Goal: Task Accomplishment & Management: Use online tool/utility

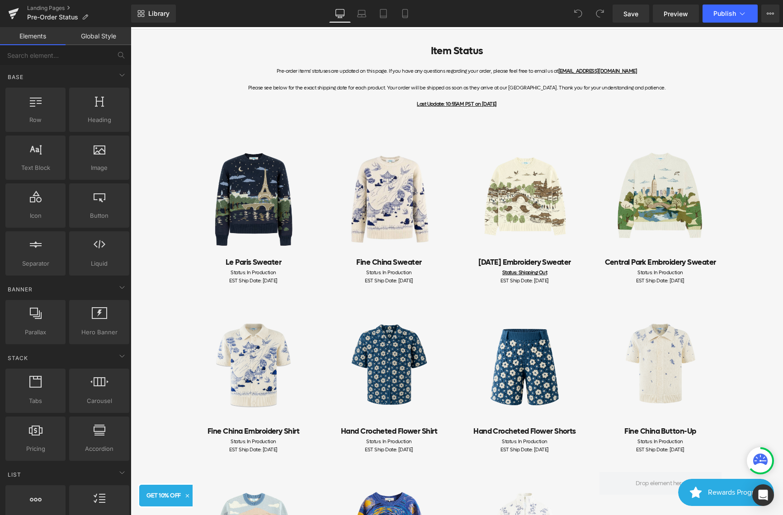
scroll to position [75, 0]
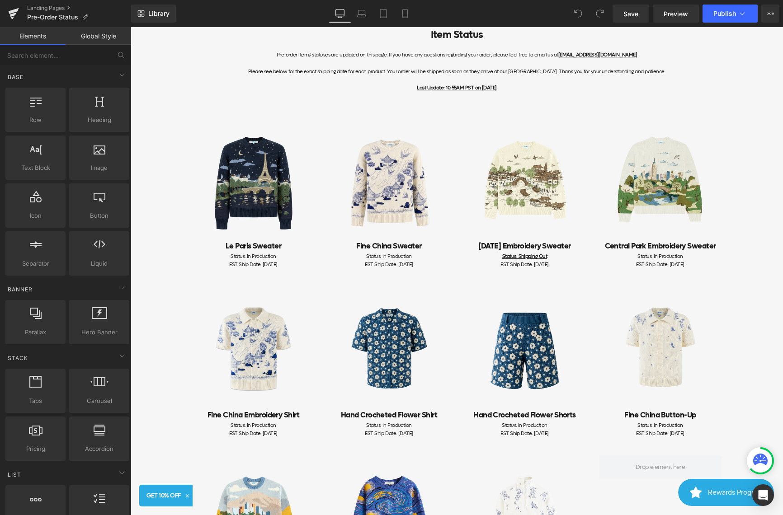
click at [657, 429] on div "Status: In Production EST Ship Date: [DATE] Text Block" at bounding box center [660, 430] width 122 height 16
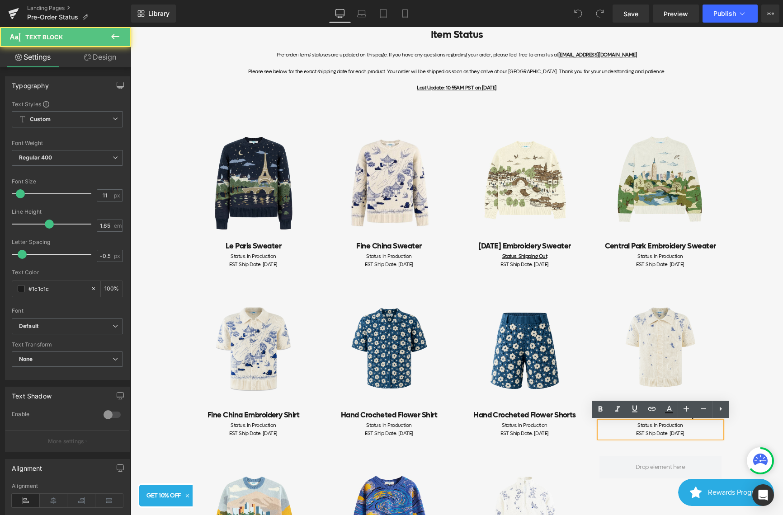
click at [692, 436] on div "EST Ship Date: [DATE]" at bounding box center [660, 434] width 122 height 8
drag, startPoint x: 690, startPoint y: 425, endPoint x: 654, endPoint y: 425, distance: 36.6
click at [654, 425] on div "Status: In Production" at bounding box center [660, 426] width 122 height 8
drag, startPoint x: 692, startPoint y: 427, endPoint x: 600, endPoint y: 427, distance: 91.3
click at [600, 427] on div "Status: Shipping Out" at bounding box center [660, 426] width 122 height 8
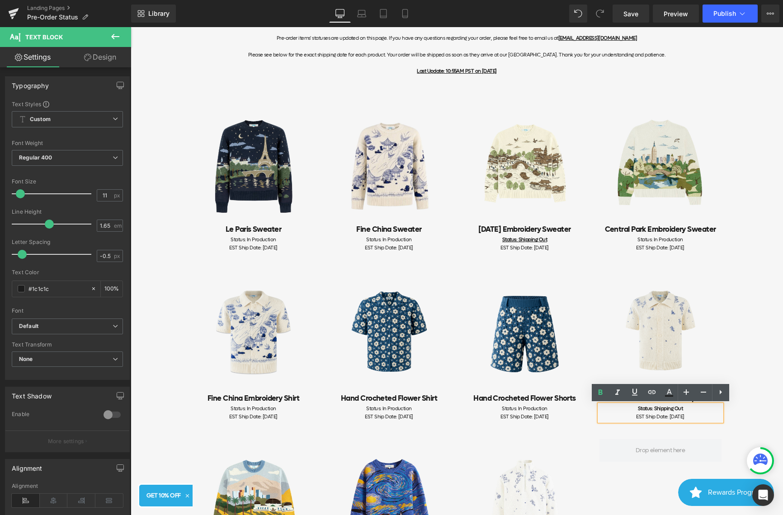
scroll to position [99, 0]
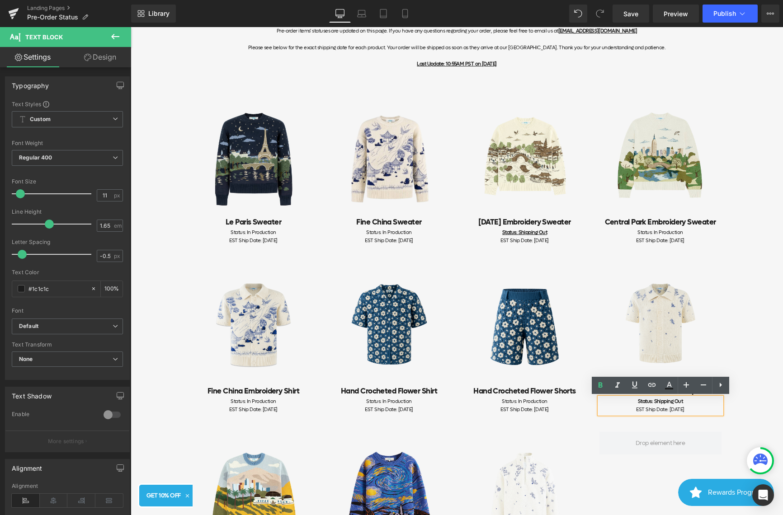
click at [582, 388] on h2 "Hand Crocheted Flower Shorts" at bounding box center [525, 391] width 122 height 12
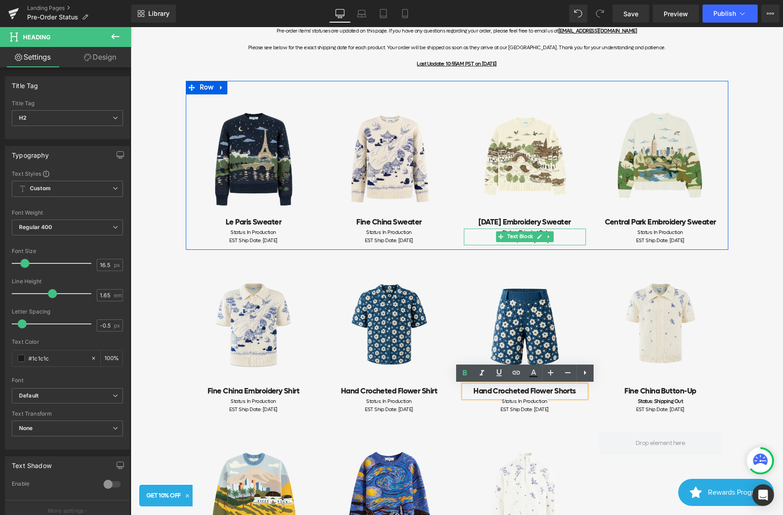
click at [584, 234] on div "Status: Shipping Out EST Ship Date: [DATE] Text Block" at bounding box center [525, 237] width 122 height 16
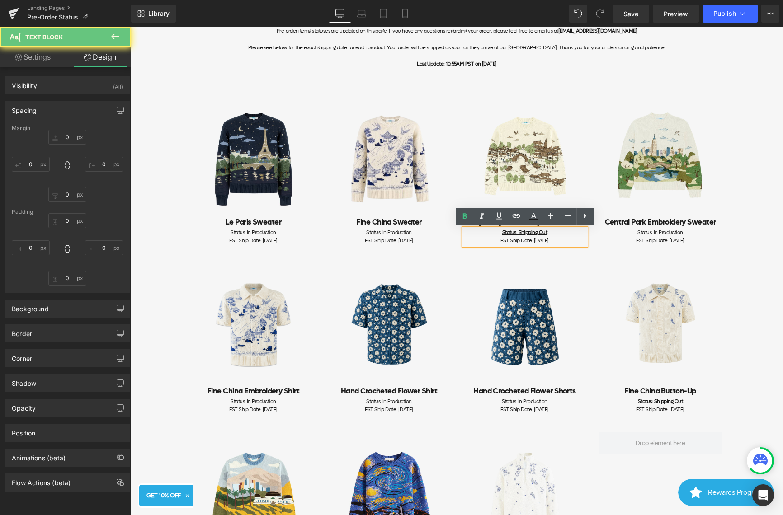
type input "0"
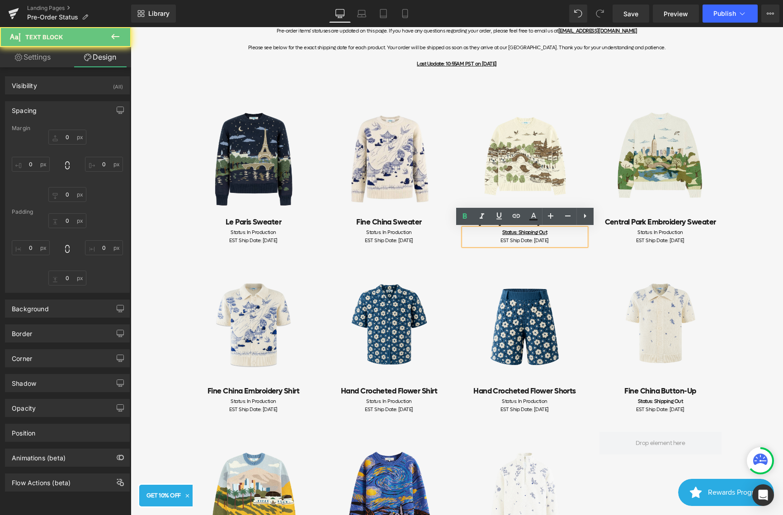
type input "0"
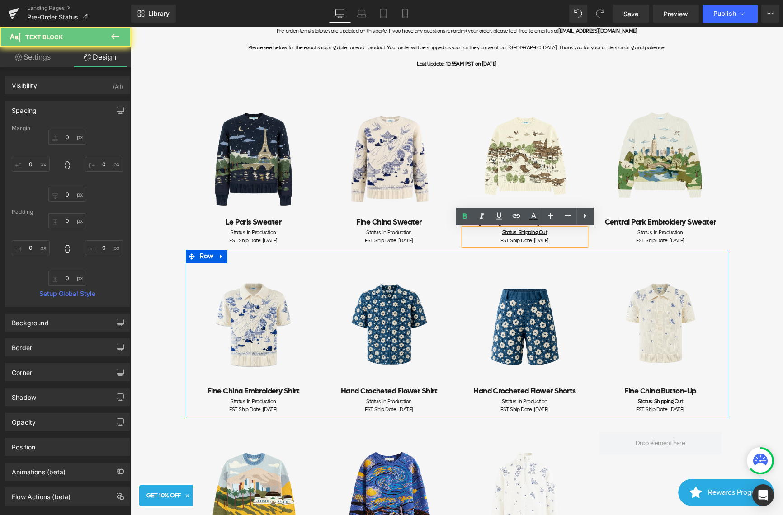
click at [588, 259] on div "Image Fine China Embroidery Shirt Heading Status: In Production EST Ship Date: …" at bounding box center [457, 334] width 542 height 169
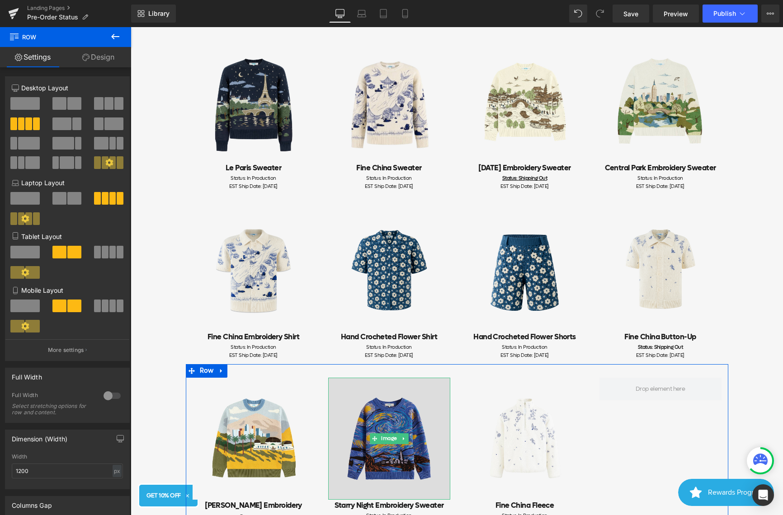
scroll to position [47, 0]
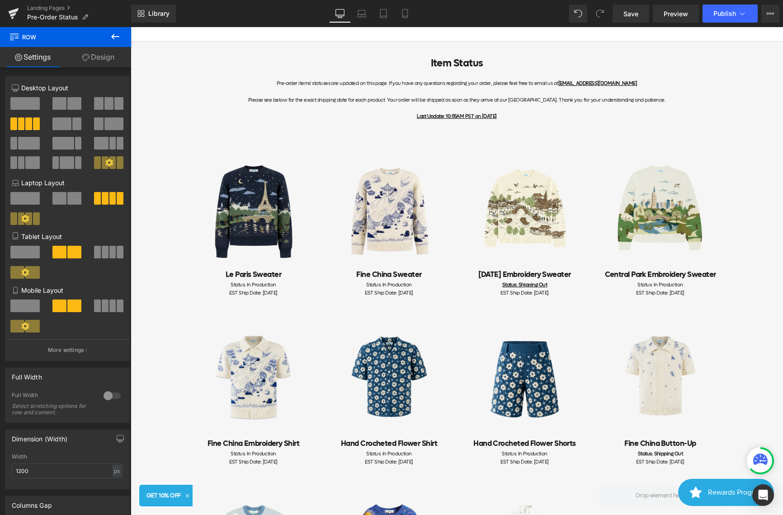
click at [460, 120] on div "Last Update: 10:55AM PST on [DATE]" at bounding box center [456, 117] width 529 height 8
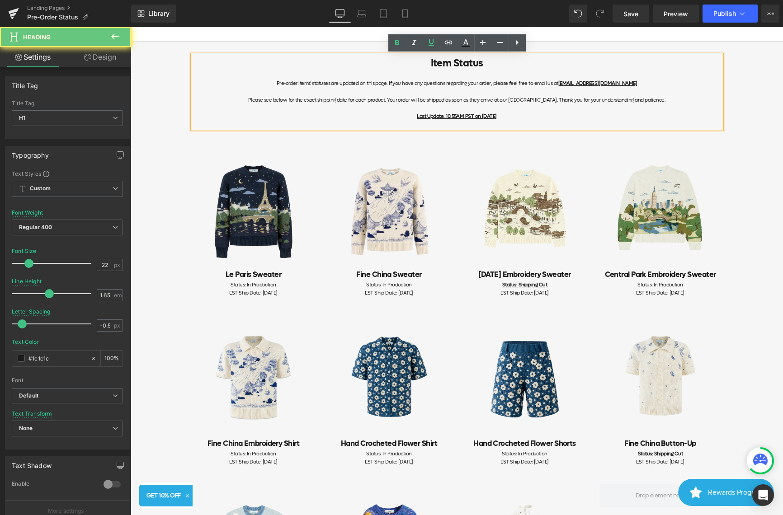
click at [472, 116] on u "Last Update: 10:55AM PST on [DATE]" at bounding box center [457, 116] width 80 height 7
drag, startPoint x: 522, startPoint y: 115, endPoint x: 493, endPoint y: 115, distance: 28.9
click at [493, 115] on div "Last Update: 10:55AM PST on [DATE]" at bounding box center [456, 117] width 529 height 8
click at [493, 115] on u "Last Update: 10:55AM PST on [DATE]" at bounding box center [457, 116] width 80 height 7
click at [495, 116] on u "Last Update: 10:55AM PST on [DATE]" at bounding box center [457, 116] width 80 height 7
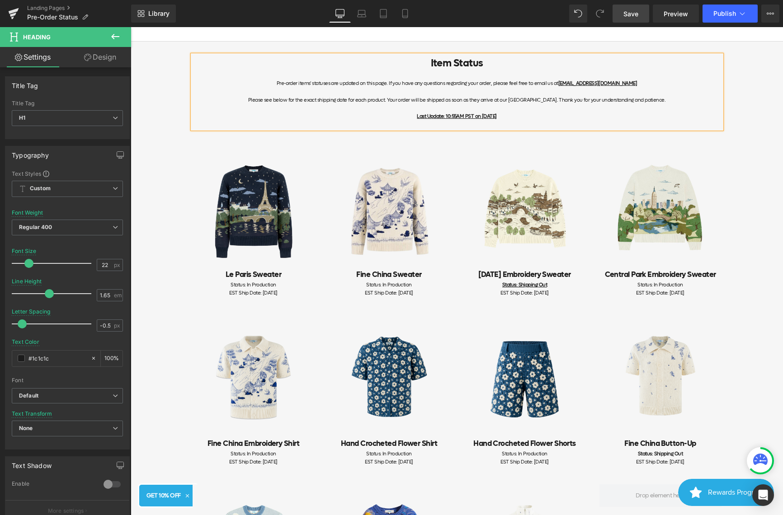
click at [637, 17] on span "Save" at bounding box center [630, 13] width 15 height 9
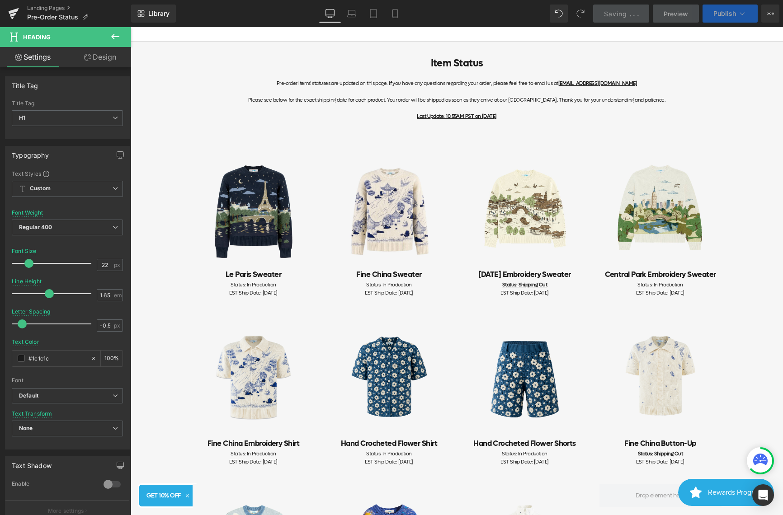
click at [744, 10] on icon at bounding box center [741, 13] width 9 height 9
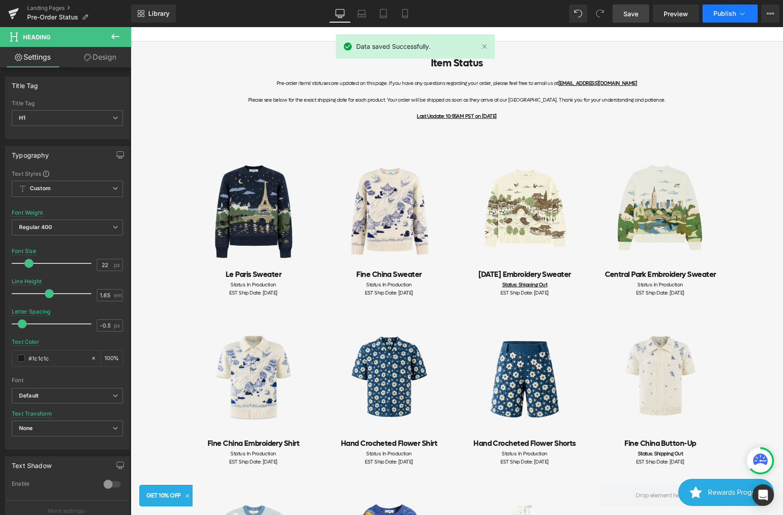
click at [740, 11] on icon at bounding box center [741, 13] width 9 height 9
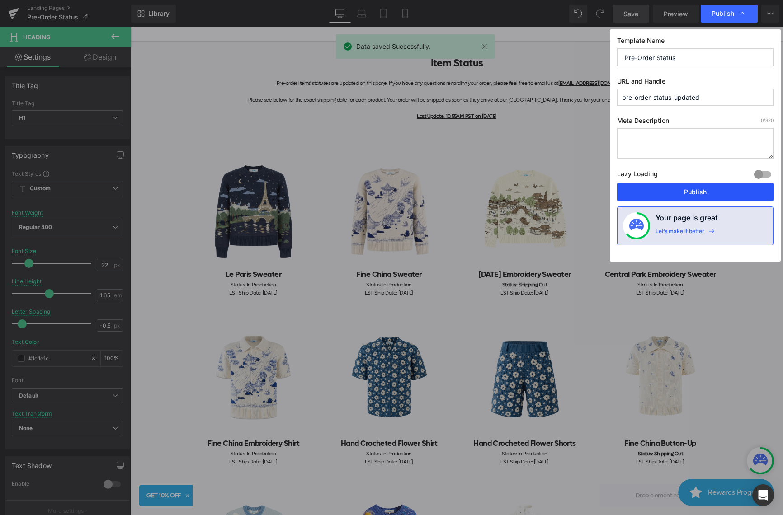
click at [685, 187] on button "Publish" at bounding box center [695, 192] width 156 height 18
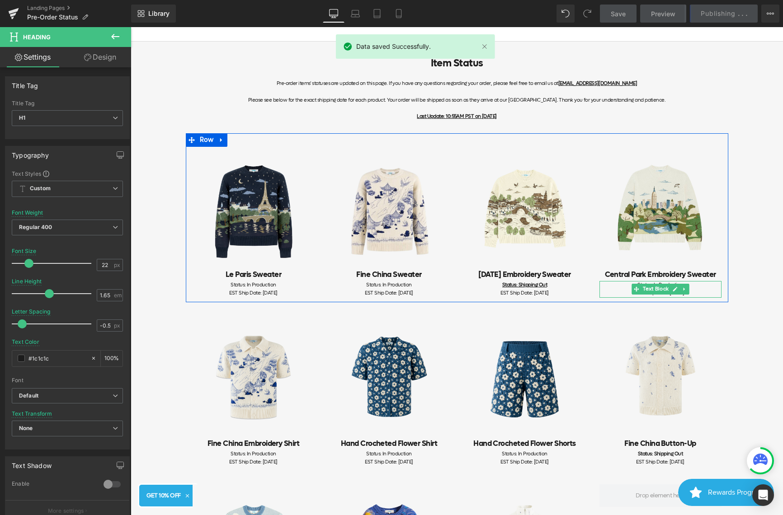
click at [664, 290] on span "Text Block" at bounding box center [655, 289] width 29 height 11
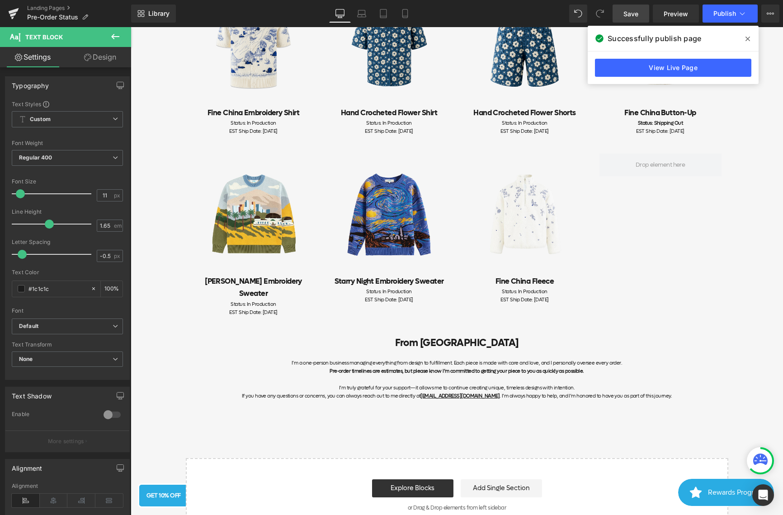
scroll to position [521, 0]
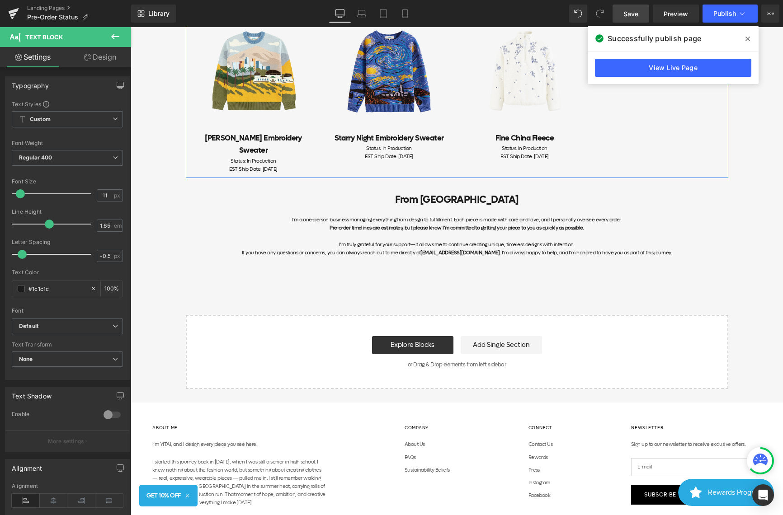
click at [549, 154] on div "Status: In Production EST Ship Date: [DATE] Text Block" at bounding box center [525, 153] width 122 height 16
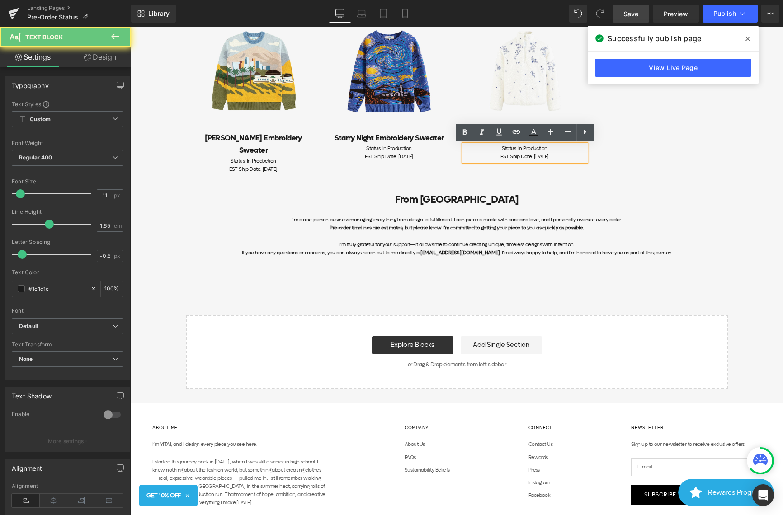
drag, startPoint x: 574, startPoint y: 158, endPoint x: 516, endPoint y: 155, distance: 57.9
click at [516, 155] on div "EST Ship Date: [DATE]" at bounding box center [525, 157] width 122 height 8
click at [543, 151] on span "Status: In Production" at bounding box center [524, 148] width 45 height 7
drag, startPoint x: 556, startPoint y: 151, endPoint x: 518, endPoint y: 151, distance: 38.0
click at [518, 151] on div "Status: In Production" at bounding box center [525, 149] width 122 height 8
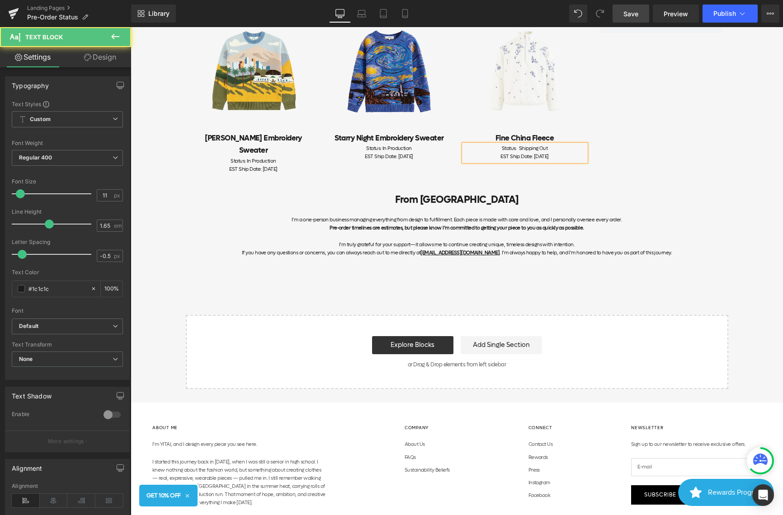
drag, startPoint x: 574, startPoint y: 156, endPoint x: 543, endPoint y: 156, distance: 31.6
click at [543, 156] on div "EST Ship Date: [DATE]" at bounding box center [525, 157] width 122 height 8
click at [552, 151] on div "Status: Shipping Out" at bounding box center [525, 149] width 122 height 8
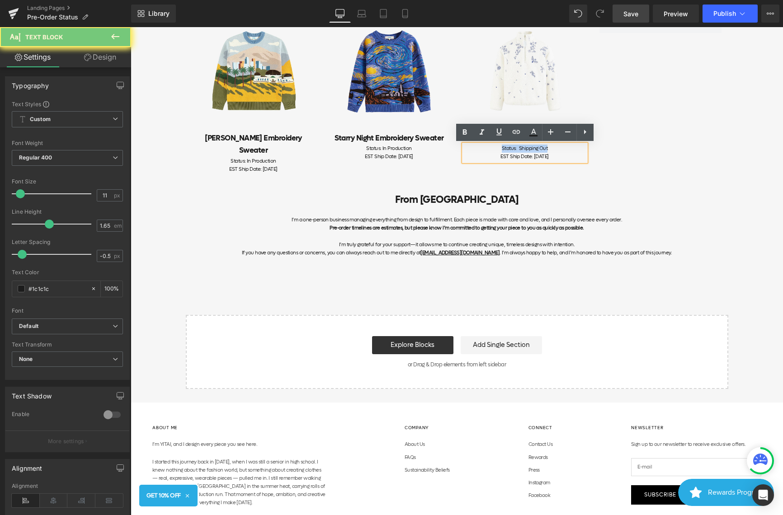
drag, startPoint x: 549, startPoint y: 149, endPoint x: 486, endPoint y: 150, distance: 62.8
click at [486, 150] on div "Status: Shipping Out" at bounding box center [525, 149] width 122 height 8
click at [625, 164] on div "Image [PERSON_NAME] Embroidery Sweater Heading Status: In Production EST Ship D…" at bounding box center [457, 87] width 542 height 181
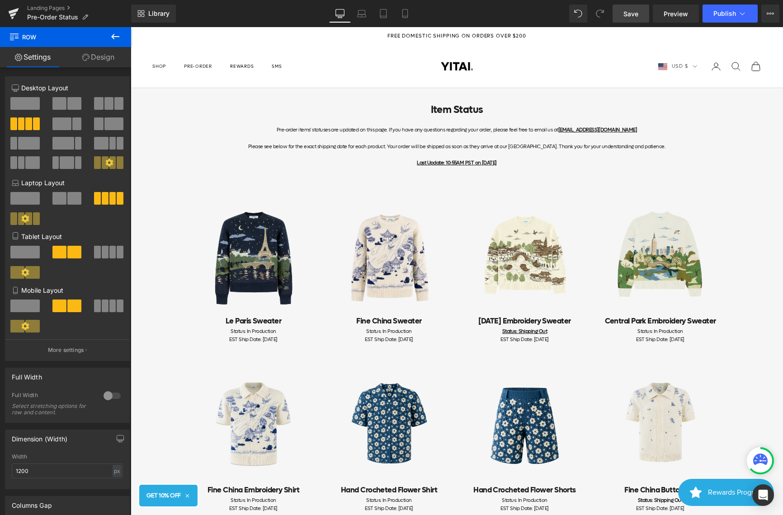
scroll to position [199, 0]
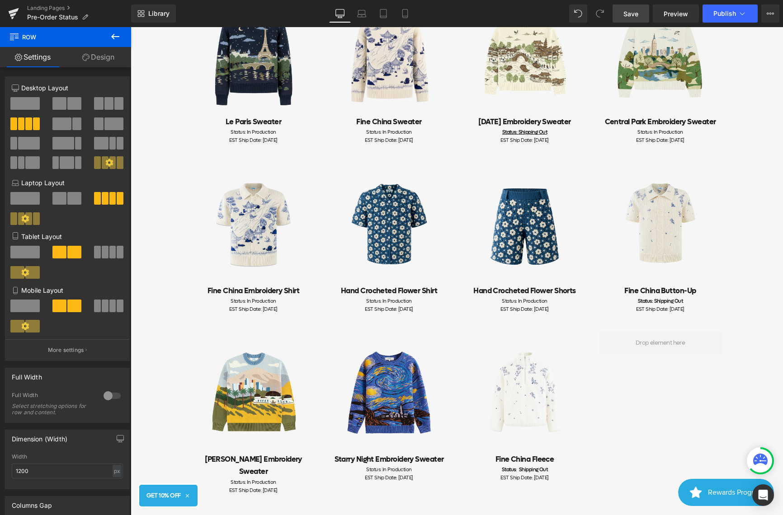
click at [625, 12] on span "Save" at bounding box center [630, 13] width 15 height 9
click at [722, 14] on span "Publish" at bounding box center [724, 13] width 23 height 7
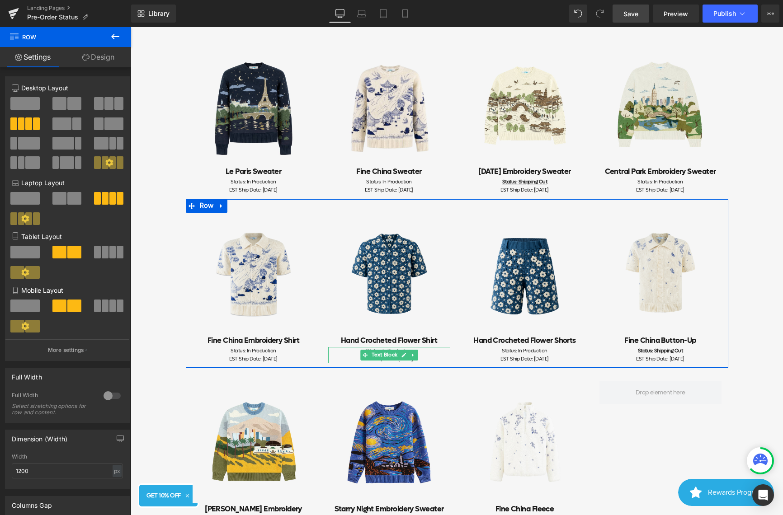
scroll to position [126, 0]
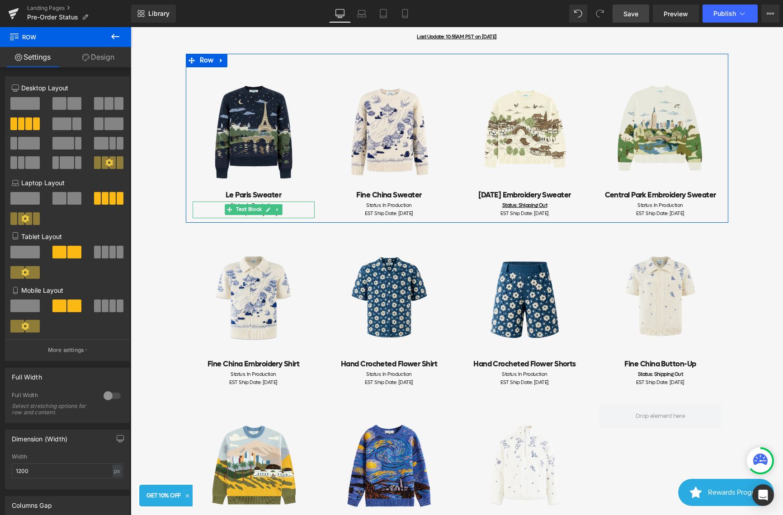
click at [262, 205] on span "Text Block" at bounding box center [248, 209] width 29 height 11
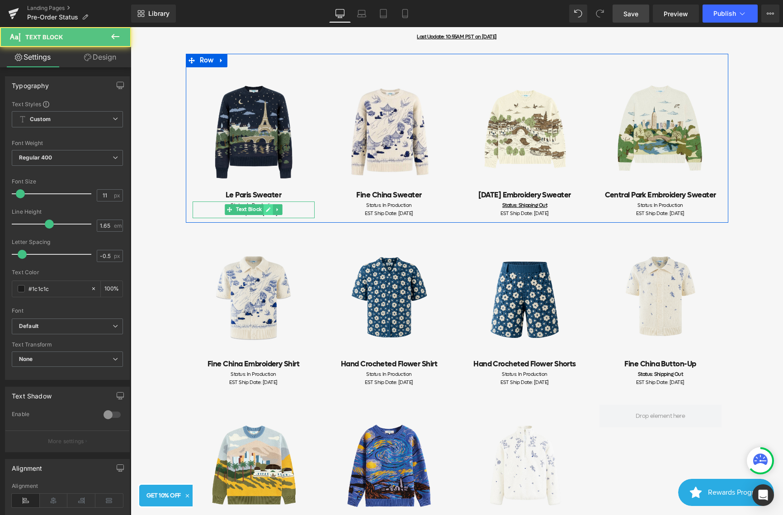
click at [267, 210] on icon at bounding box center [268, 210] width 5 height 5
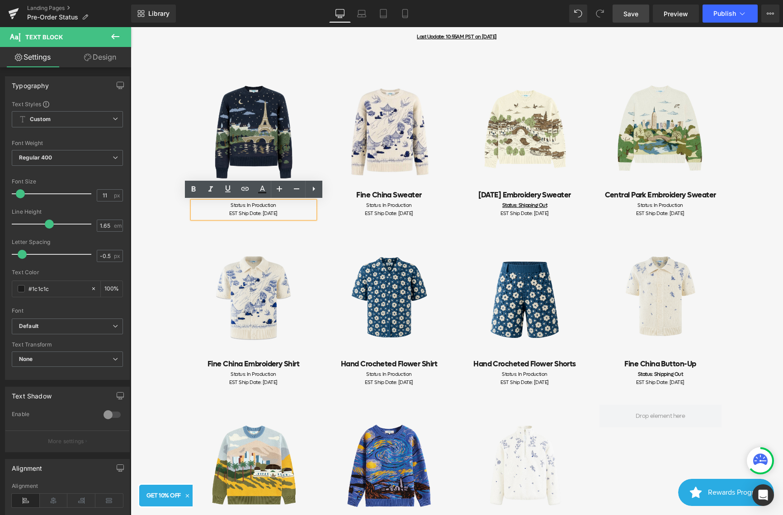
drag, startPoint x: 289, startPoint y: 214, endPoint x: 246, endPoint y: 214, distance: 43.4
click at [246, 214] on span "EST Ship Date: [DATE]" at bounding box center [253, 213] width 48 height 7
click at [248, 214] on span "EST Ship Date: [DATE]" at bounding box center [253, 213] width 48 height 7
click at [296, 215] on div "EST Ship Date: [DATE]" at bounding box center [253, 214] width 122 height 8
click at [290, 209] on div "Status: In Production" at bounding box center [253, 206] width 122 height 8
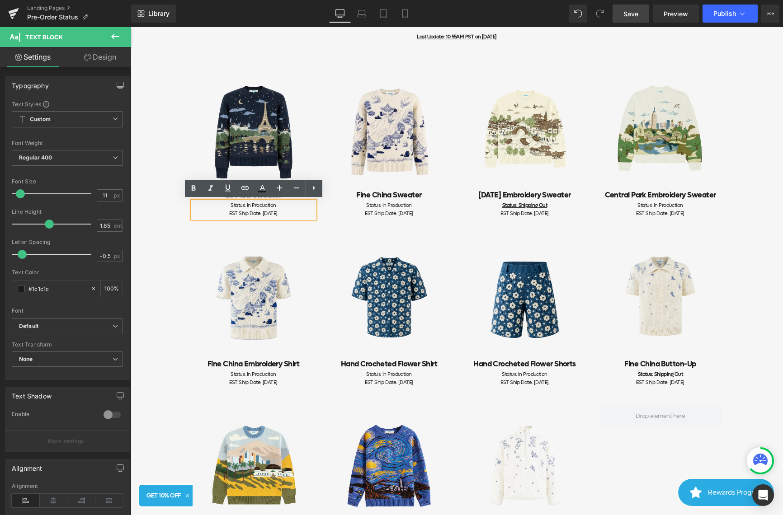
scroll to position [186, 0]
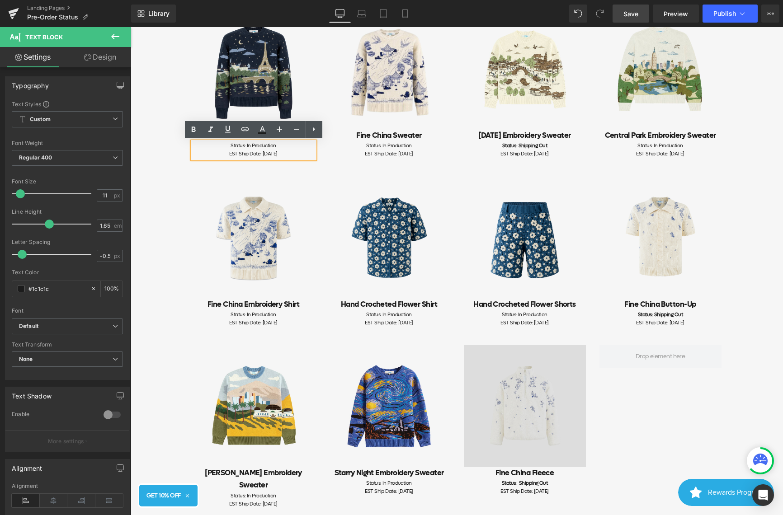
click at [519, 432] on img at bounding box center [525, 406] width 122 height 122
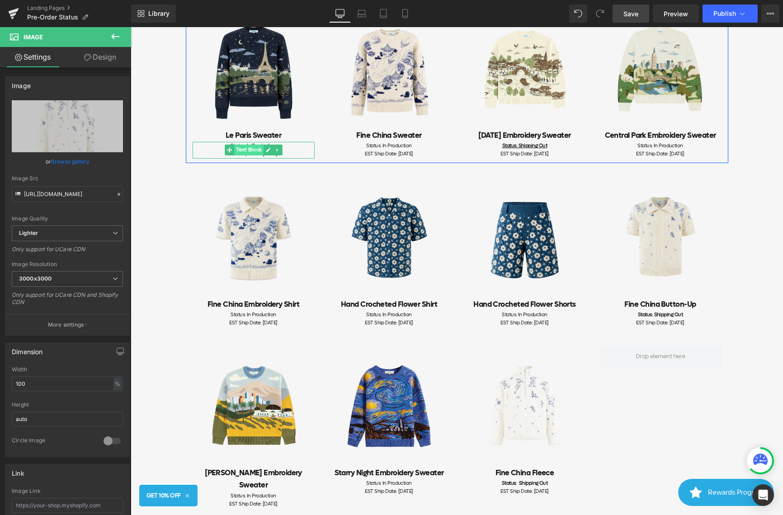
click at [263, 152] on span "Text Block" at bounding box center [248, 150] width 29 height 11
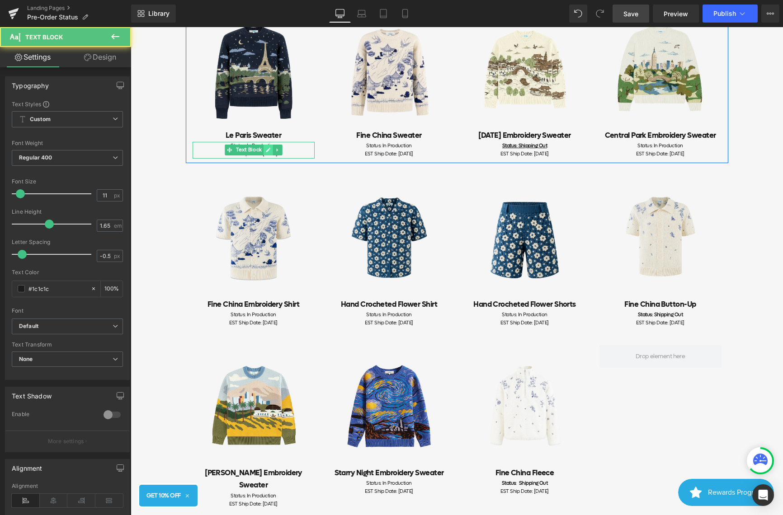
click at [268, 152] on icon at bounding box center [267, 149] width 5 height 5
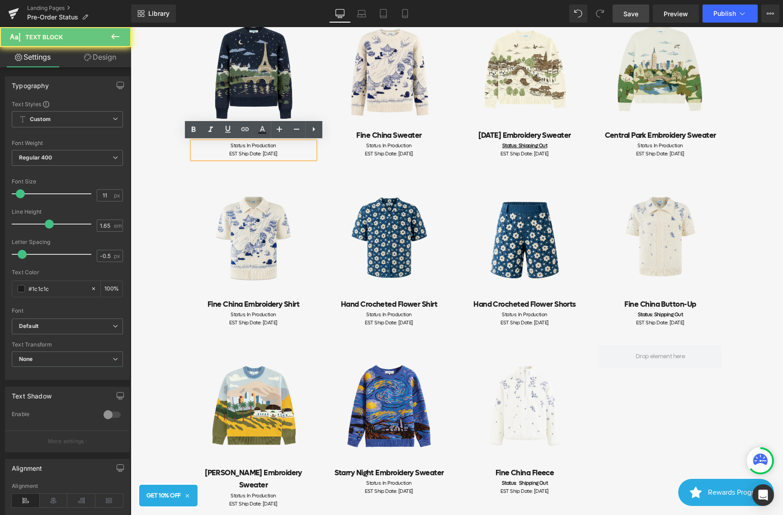
click at [297, 154] on div "EST Ship Date: [DATE]" at bounding box center [253, 154] width 122 height 8
click at [285, 147] on div "Status: In Production" at bounding box center [253, 146] width 122 height 8
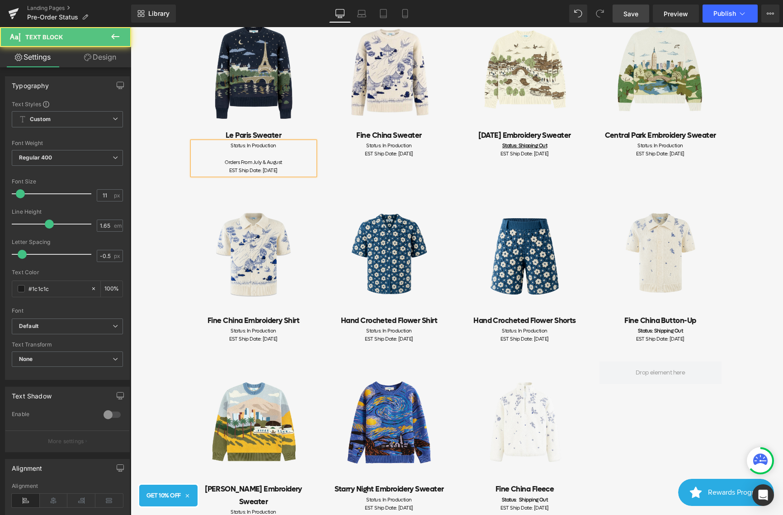
drag, startPoint x: 288, startPoint y: 160, endPoint x: 192, endPoint y: 160, distance: 96.7
click at [192, 160] on div "Status: In Production Orders From July & August EST Ship Date: [DATE]" at bounding box center [253, 158] width 122 height 33
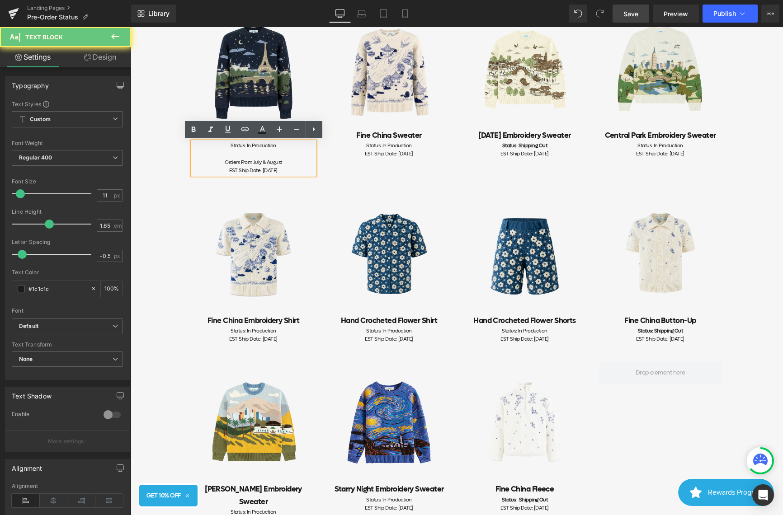
click at [259, 159] on div "Orders From July & August" at bounding box center [253, 163] width 122 height 8
drag, startPoint x: 294, startPoint y: 162, endPoint x: 197, endPoint y: 163, distance: 96.7
click at [197, 163] on div "Orders From July & August" at bounding box center [253, 163] width 122 height 8
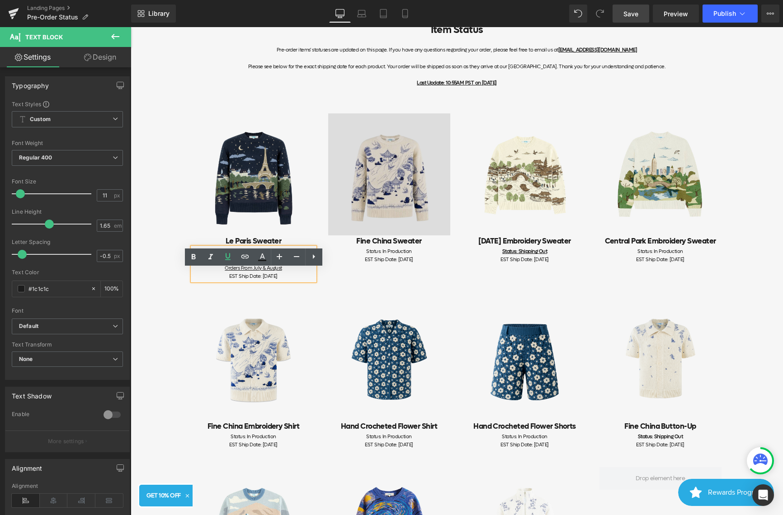
scroll to position [58, 0]
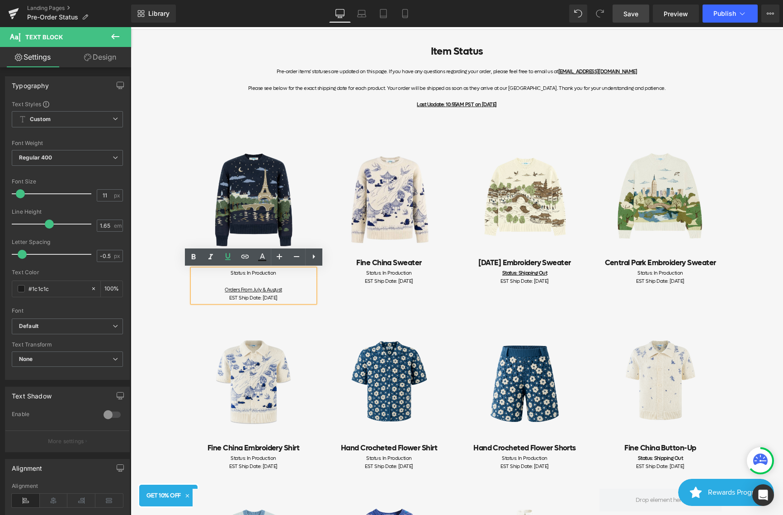
click at [277, 298] on span "EST Ship Date: [DATE]" at bounding box center [253, 298] width 48 height 7
click at [383, 14] on icon at bounding box center [383, 13] width 9 height 9
type input "100"
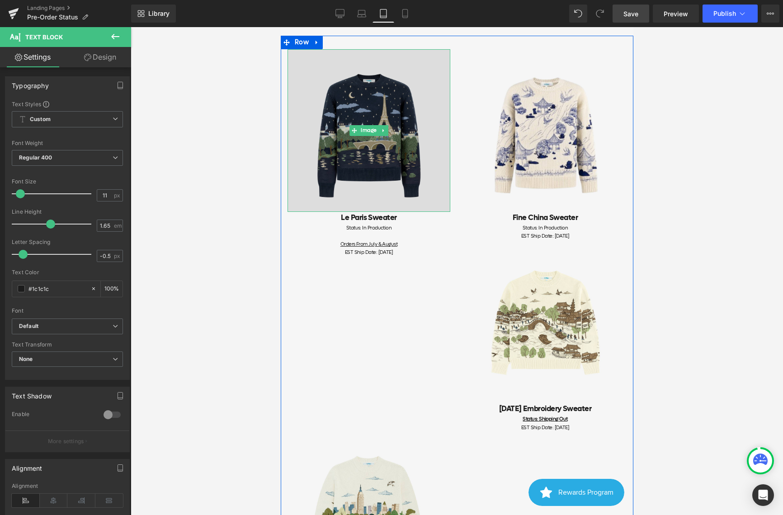
scroll to position [122, 0]
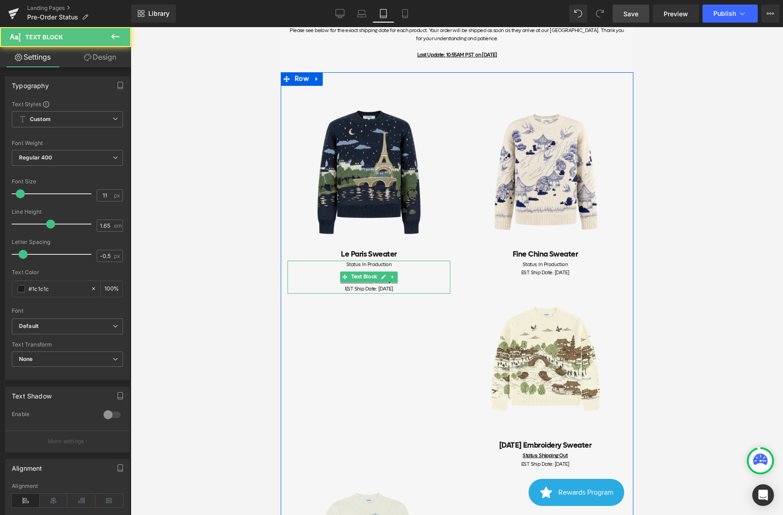
drag, startPoint x: 409, startPoint y: 281, endPoint x: 321, endPoint y: 267, distance: 89.6
click at [321, 267] on div "Status: In Production Orders From July & August EST Ship Date: [DATE]" at bounding box center [368, 277] width 163 height 33
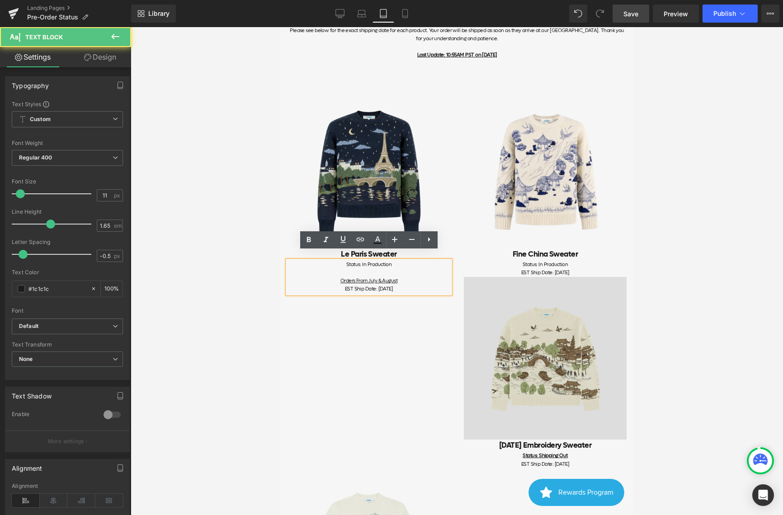
copy div "Orders From July & August EST Ship Date: [DATE]"
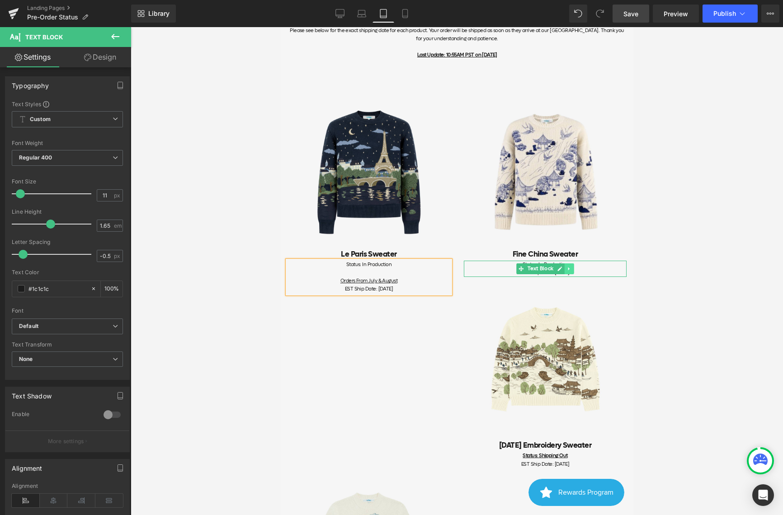
click at [571, 263] on link at bounding box center [568, 268] width 9 height 11
click at [605, 261] on div "Status: In Production" at bounding box center [544, 265] width 163 height 8
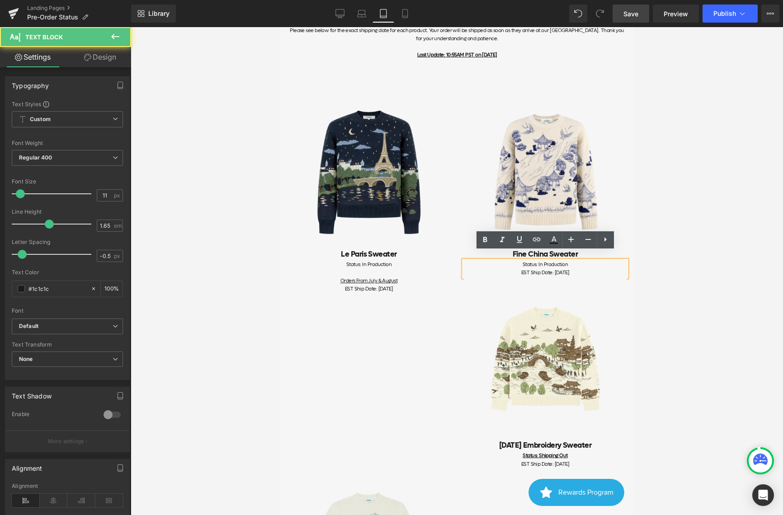
click at [593, 261] on div "Status: In Production" at bounding box center [544, 265] width 163 height 8
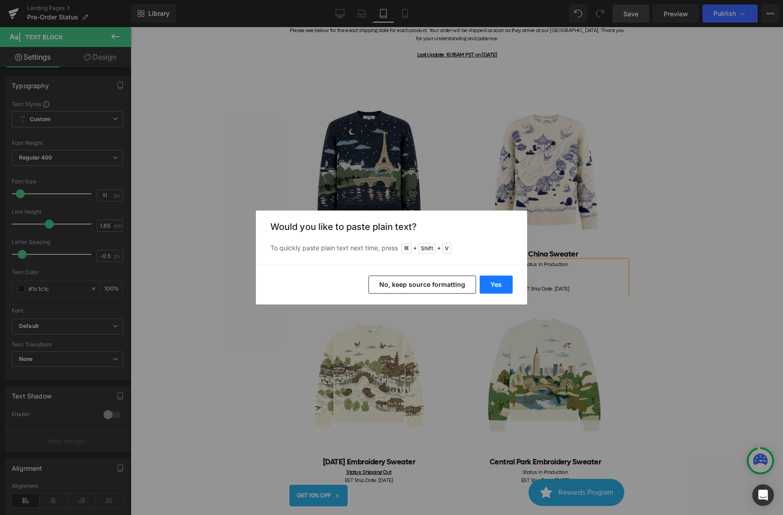
click at [488, 284] on button "Yes" at bounding box center [495, 285] width 33 height 18
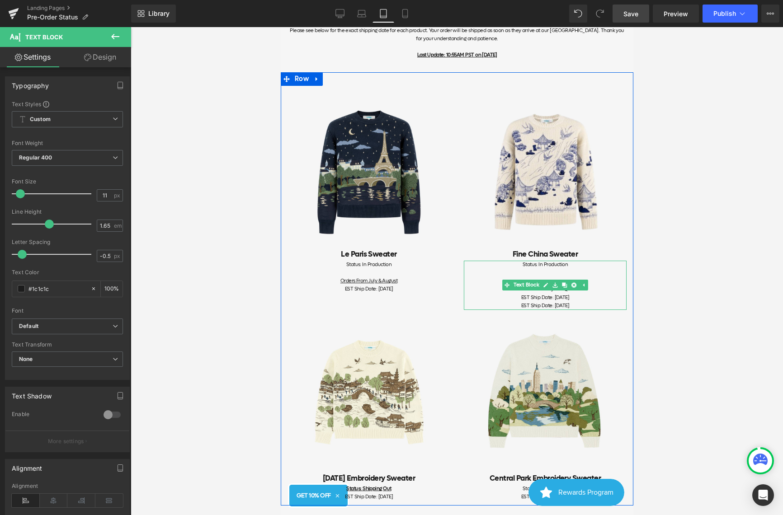
click at [598, 294] on div "EST Ship Date: [DATE]" at bounding box center [544, 298] width 163 height 8
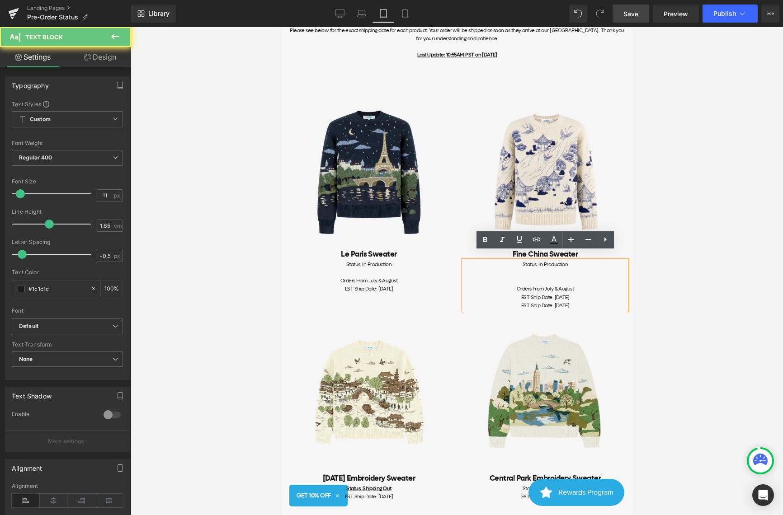
drag, startPoint x: 595, startPoint y: 296, endPoint x: 478, endPoint y: 296, distance: 117.0
click at [478, 302] on div "EST Ship Date: [DATE]" at bounding box center [544, 306] width 163 height 8
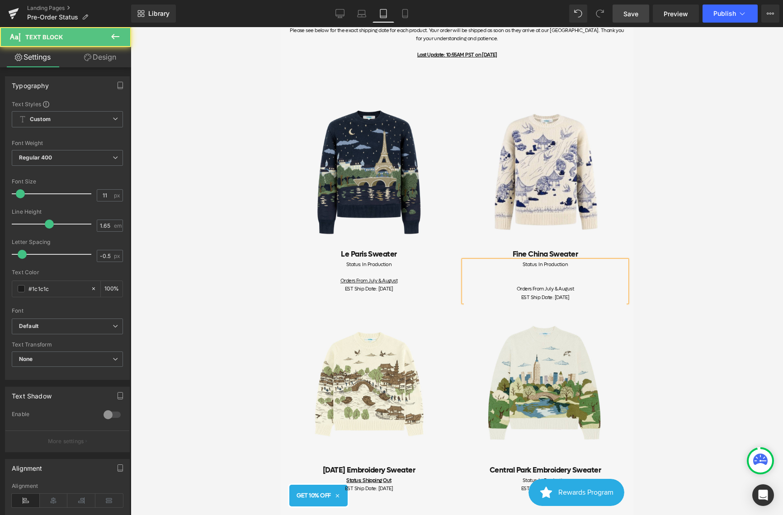
click at [589, 294] on div "EST Ship Date: [DATE]" at bounding box center [544, 298] width 163 height 8
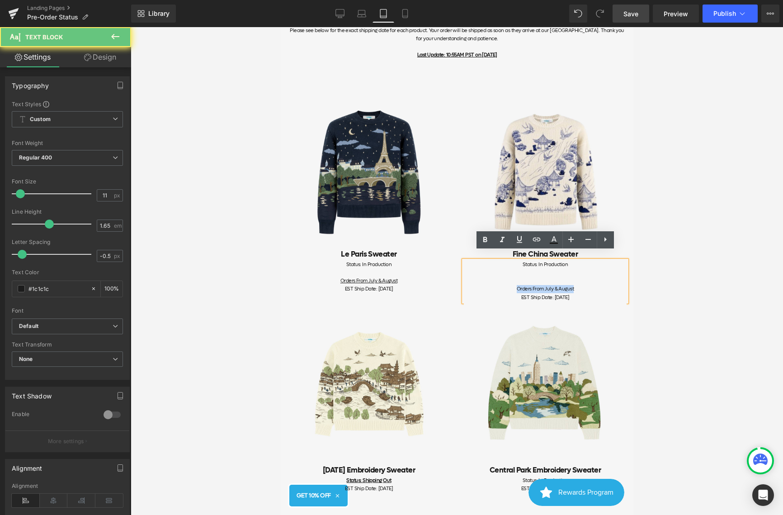
drag, startPoint x: 580, startPoint y: 281, endPoint x: 483, endPoint y: 283, distance: 97.6
click at [483, 285] on div "Orders From July & August" at bounding box center [544, 289] width 163 height 8
click at [537, 277] on div at bounding box center [544, 281] width 163 height 8
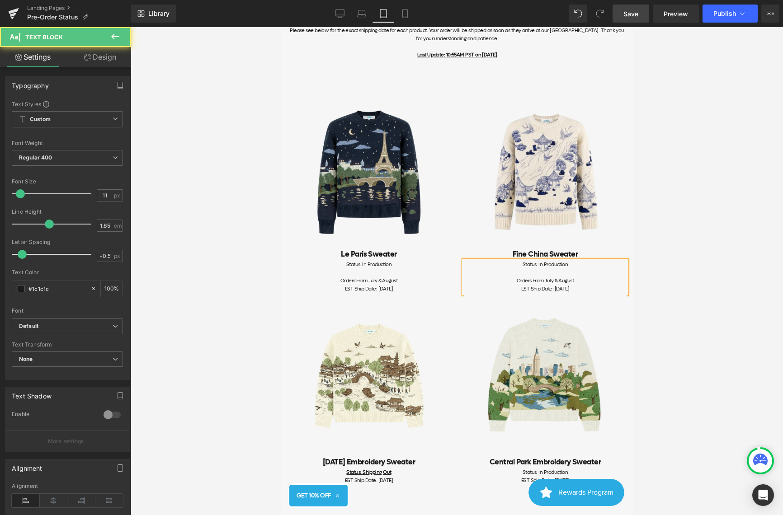
click at [586, 277] on div "Orders From July & August" at bounding box center [544, 281] width 163 height 8
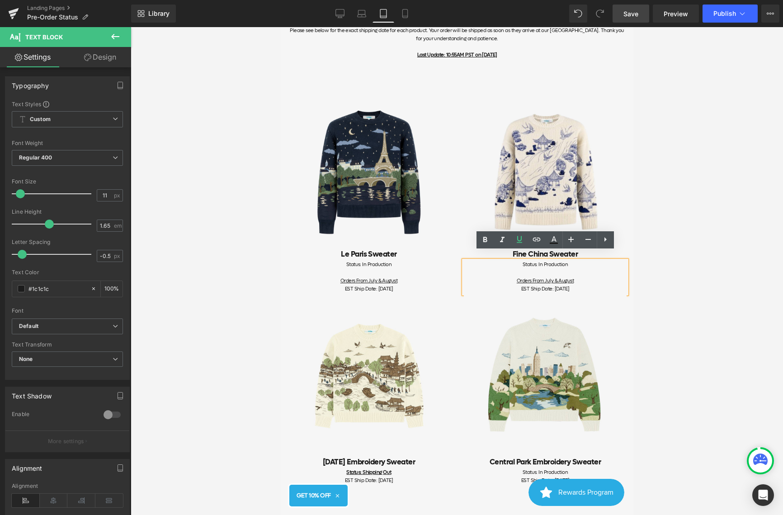
click at [587, 285] on div "EST Ship Date: [DATE]" at bounding box center [544, 289] width 163 height 8
drag, startPoint x: 589, startPoint y: 280, endPoint x: 501, endPoint y: 270, distance: 88.7
click at [501, 270] on div "Status: In Production Orders From July & August EST Ship Date: [DATE]" at bounding box center [544, 277] width 163 height 33
copy div "Orders From July & August EST Ship Date: [DATE]"
click at [591, 285] on div "EST Ship Date: [DATE]" at bounding box center [544, 289] width 163 height 8
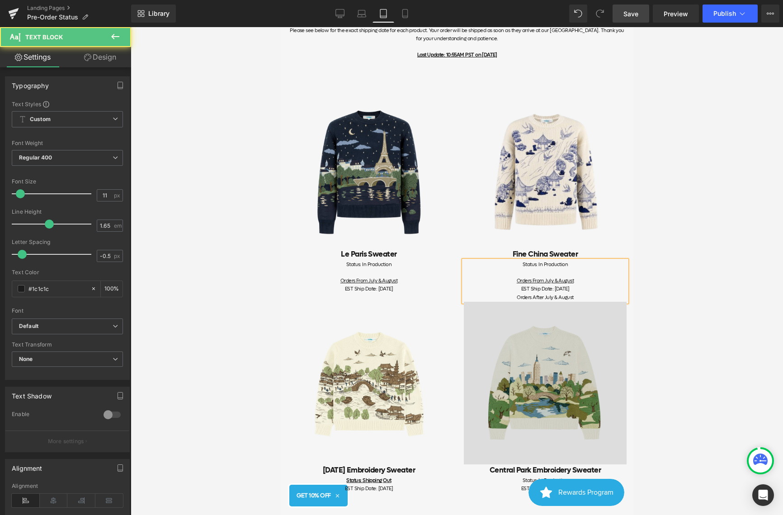
drag, startPoint x: 588, startPoint y: 288, endPoint x: 489, endPoint y: 296, distance: 98.8
click at [489, 296] on div "Image Le Paris Sweater Heading Status: In Production Orders From July & August …" at bounding box center [456, 284] width 352 height 425
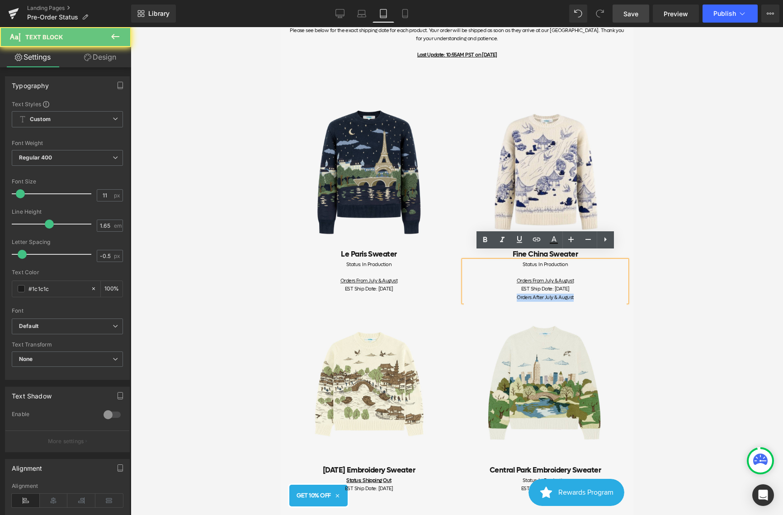
drag, startPoint x: 586, startPoint y: 290, endPoint x: 491, endPoint y: 290, distance: 94.9
click at [491, 294] on div "Orders After July & August" at bounding box center [544, 298] width 163 height 8
click at [597, 294] on div "Orders After July & August" at bounding box center [544, 298] width 163 height 8
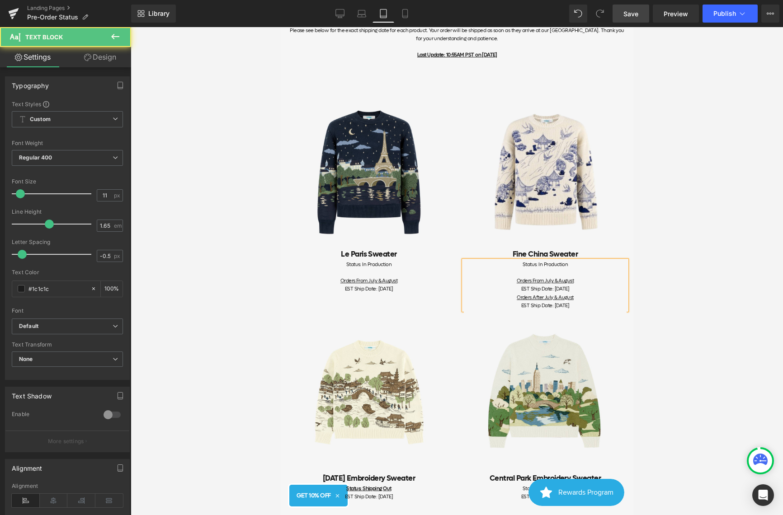
drag, startPoint x: 599, startPoint y: 296, endPoint x: 512, endPoint y: 272, distance: 89.7
click at [511, 272] on div "Status: In Production Orders From July & August EST Ship Date: [DATE] Orders Af…" at bounding box center [544, 285] width 163 height 49
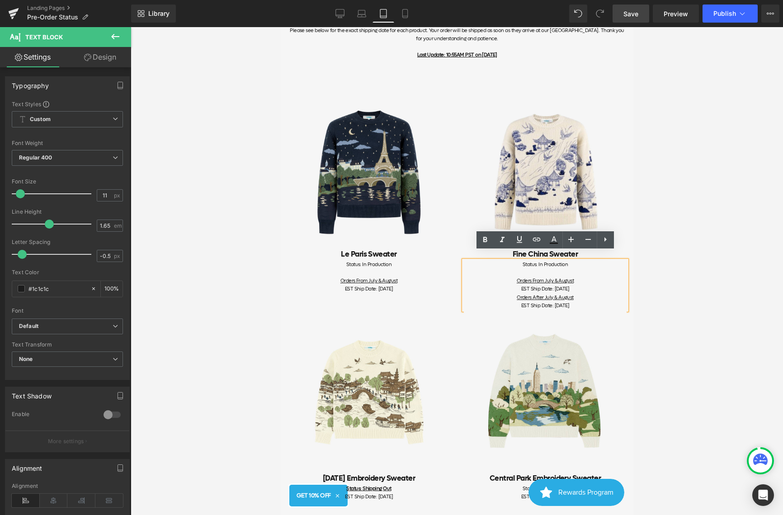
click at [565, 294] on u "Orders After July & August" at bounding box center [544, 297] width 57 height 7
drag, startPoint x: 573, startPoint y: 290, endPoint x: 544, endPoint y: 291, distance: 29.4
click at [544, 294] on div "Orders After July & August" at bounding box center [544, 298] width 163 height 8
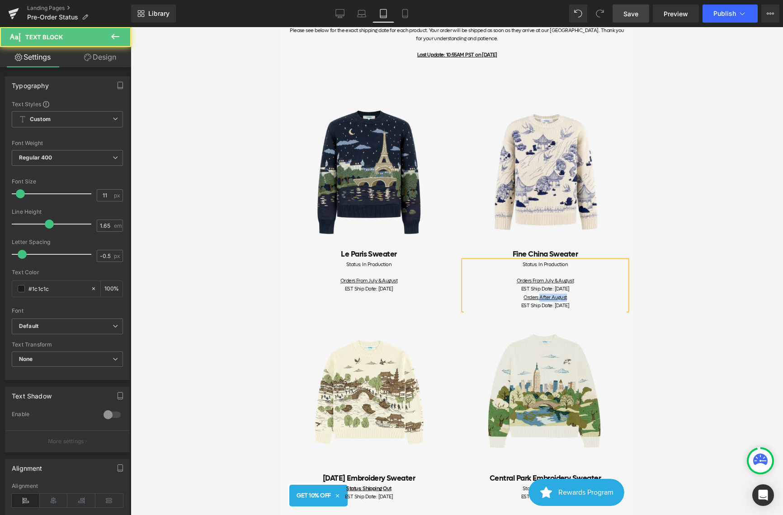
drag, startPoint x: 566, startPoint y: 291, endPoint x: 540, endPoint y: 291, distance: 25.8
click at [540, 294] on div "Orders After August" at bounding box center [544, 298] width 163 height 8
click at [629, 15] on span "Save" at bounding box center [630, 13] width 15 height 9
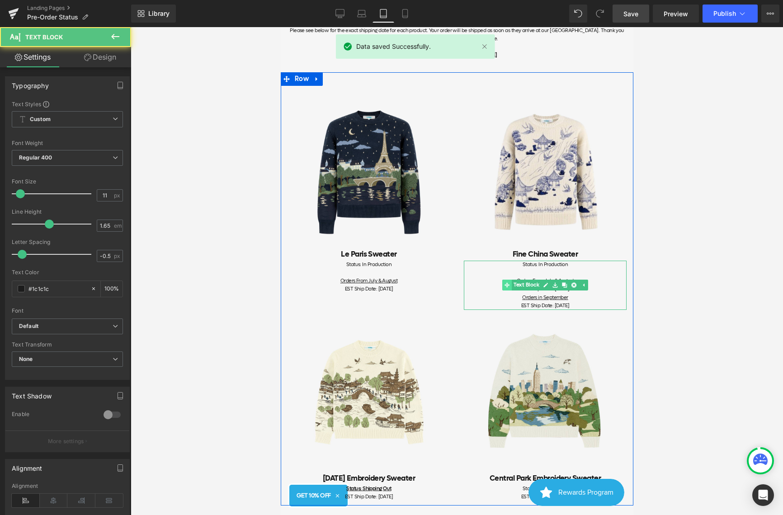
drag, startPoint x: 588, startPoint y: 296, endPoint x: 509, endPoint y: 271, distance: 82.9
click at [509, 271] on div "Status: In Production Orders From July & August EST Ship Date: [DATE] Orders in…" at bounding box center [544, 285] width 163 height 49
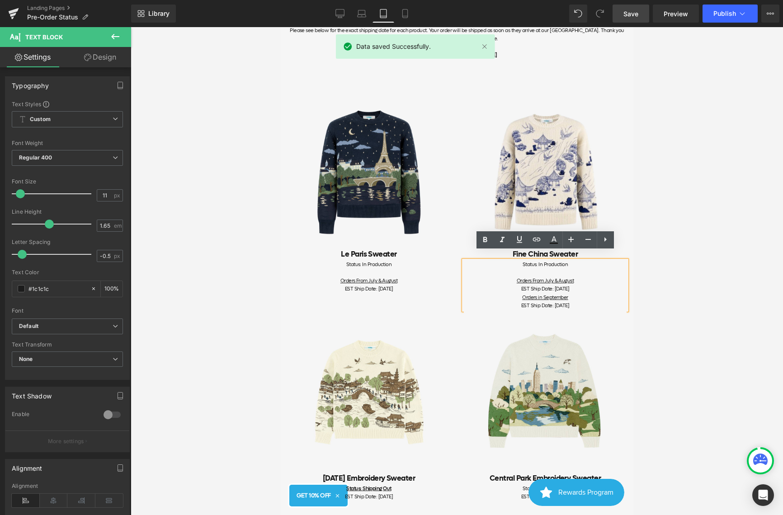
copy div "Orders From July & August EST Ship Date: [DATE] Orders in September EST Ship Da…"
click at [423, 282] on div "Status: In Production Orders From July & August EST Ship Date: [DATE] Text Block" at bounding box center [368, 277] width 163 height 33
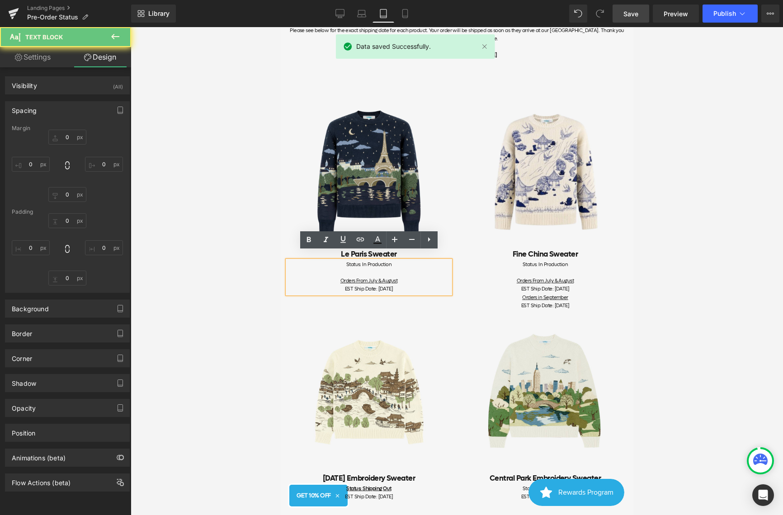
click at [420, 285] on div "EST Ship Date: [DATE]" at bounding box center [368, 289] width 163 height 8
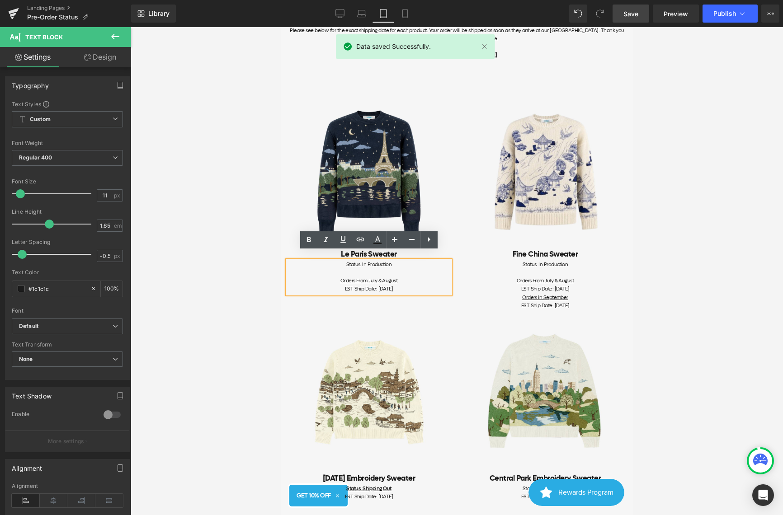
drag, startPoint x: 405, startPoint y: 280, endPoint x: 324, endPoint y: 275, distance: 81.5
click at [324, 275] on div "Status: In Production Orders From July & August EST Ship Date: [DATE]" at bounding box center [368, 277] width 163 height 33
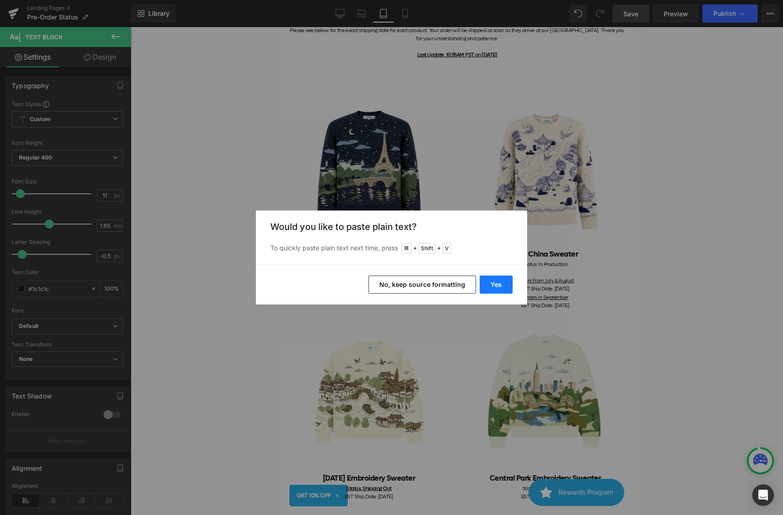
click at [496, 289] on button "Yes" at bounding box center [495, 285] width 33 height 18
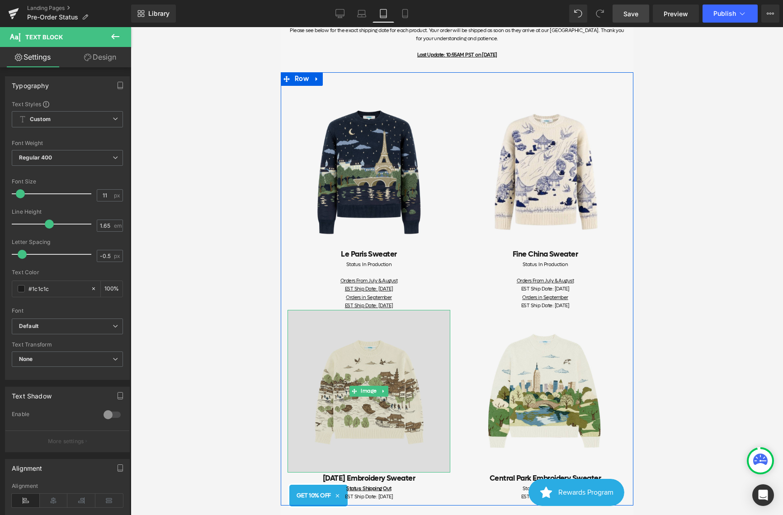
scroll to position [286, 0]
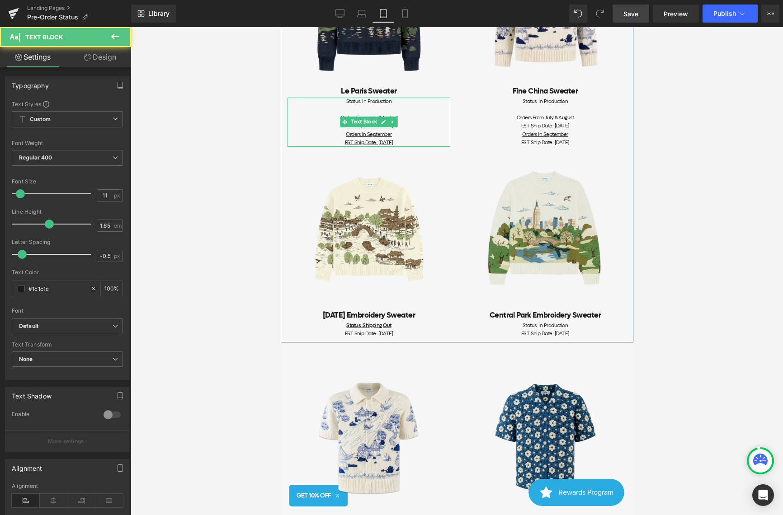
drag, startPoint x: 408, startPoint y: 132, endPoint x: 303, endPoint y: 134, distance: 105.3
click at [303, 139] on div "EST Ship Date: [DATE]" at bounding box center [368, 143] width 163 height 8
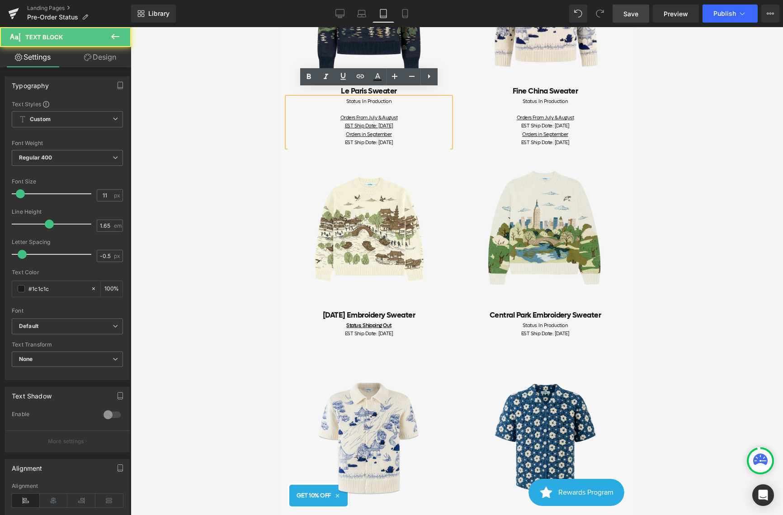
drag, startPoint x: 420, startPoint y: 118, endPoint x: 304, endPoint y: 119, distance: 115.7
click at [304, 122] on div "EST Ship Date: [DATE]" at bounding box center [368, 126] width 163 height 8
drag, startPoint x: 427, startPoint y: 132, endPoint x: 322, endPoint y: 112, distance: 107.2
click at [322, 112] on div "Status: In Production Orders From July & August EST Ship Date: [DATE] Orders in…" at bounding box center [368, 122] width 163 height 49
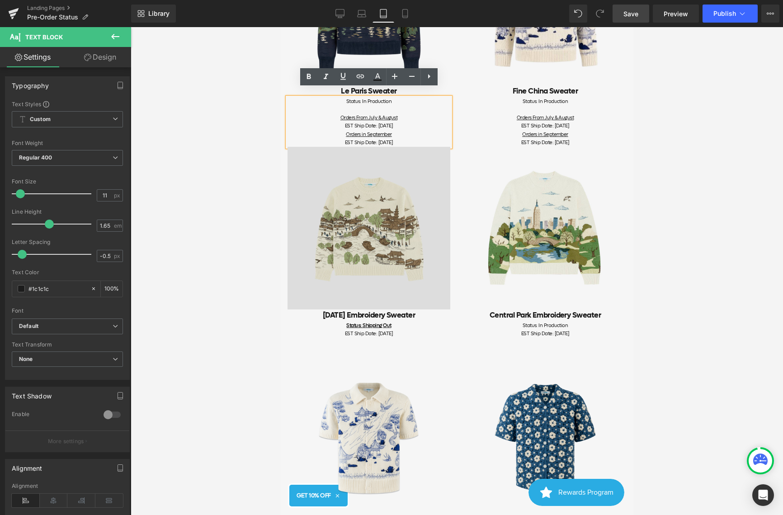
copy div "Orders From July & August EST Ship Date: [DATE] Orders in September EST Ship Da…"
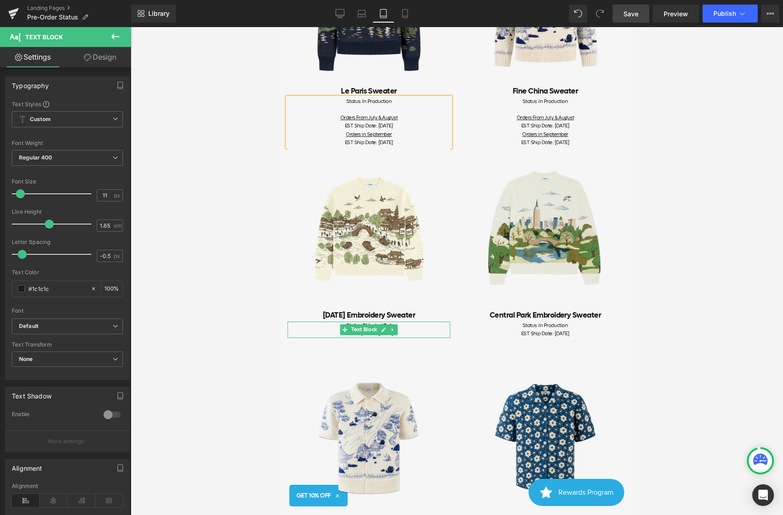
click at [416, 330] on div "EST Ship Date: [DATE]" at bounding box center [368, 334] width 163 height 8
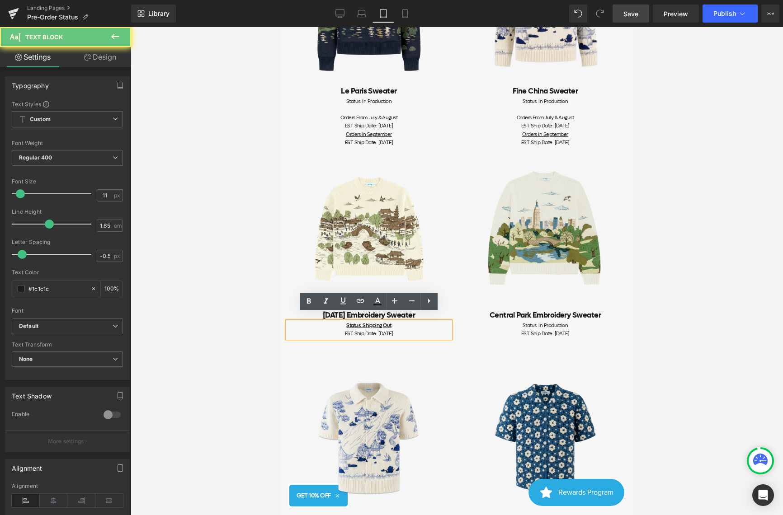
drag, startPoint x: 392, startPoint y: 325, endPoint x: 331, endPoint y: 315, distance: 61.3
click at [331, 322] on div "Status: Shipping Out EST Ship Date: [DATE]" at bounding box center [368, 330] width 163 height 16
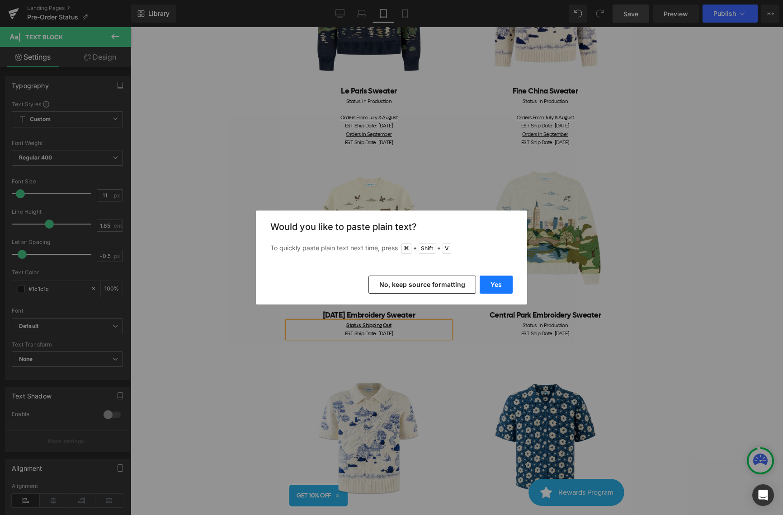
click at [495, 279] on button "Yes" at bounding box center [495, 285] width 33 height 18
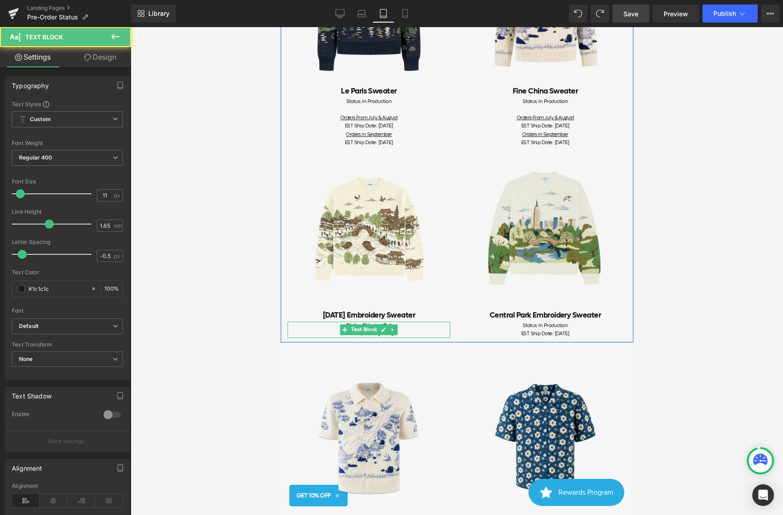
drag, startPoint x: 416, startPoint y: 326, endPoint x: 319, endPoint y: 321, distance: 96.4
click at [319, 330] on div "EST Ship Date: [DATE]" at bounding box center [368, 334] width 163 height 8
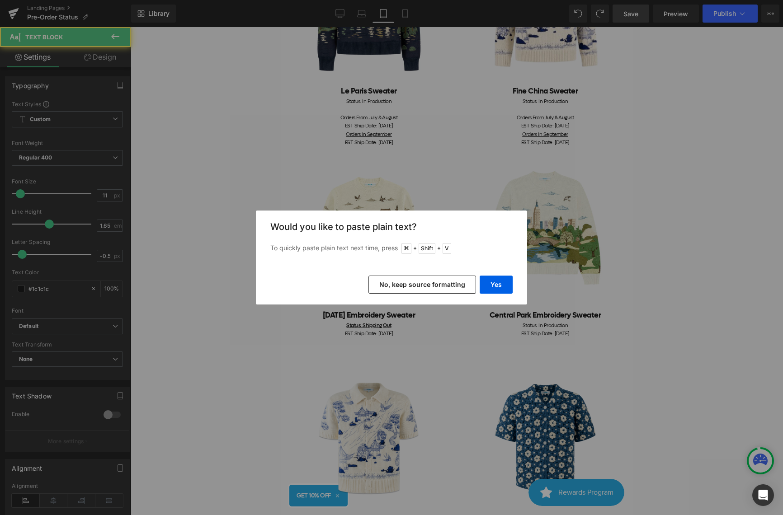
click at [448, 286] on button "No, keep source formatting" at bounding box center [422, 285] width 108 height 18
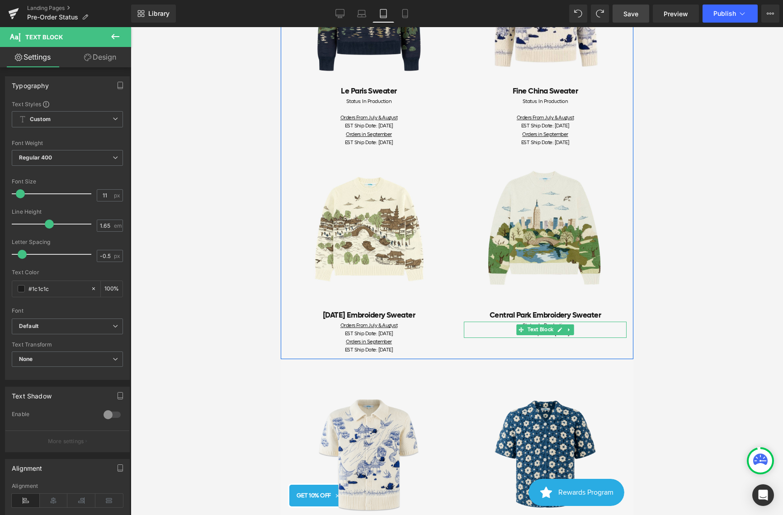
click at [594, 330] on div "EST Ship Date: [DATE]" at bounding box center [544, 334] width 163 height 8
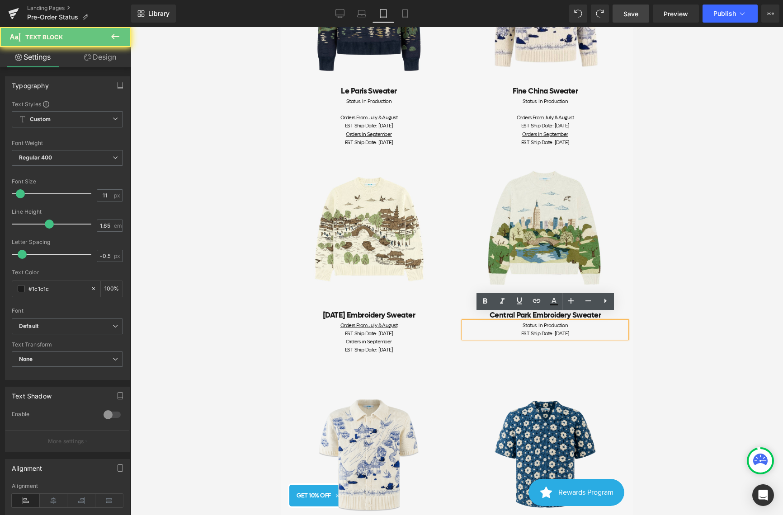
drag, startPoint x: 596, startPoint y: 326, endPoint x: 492, endPoint y: 316, distance: 104.4
click at [492, 322] on div "Status: In Production EST Ship Date: [DATE]" at bounding box center [544, 330] width 163 height 16
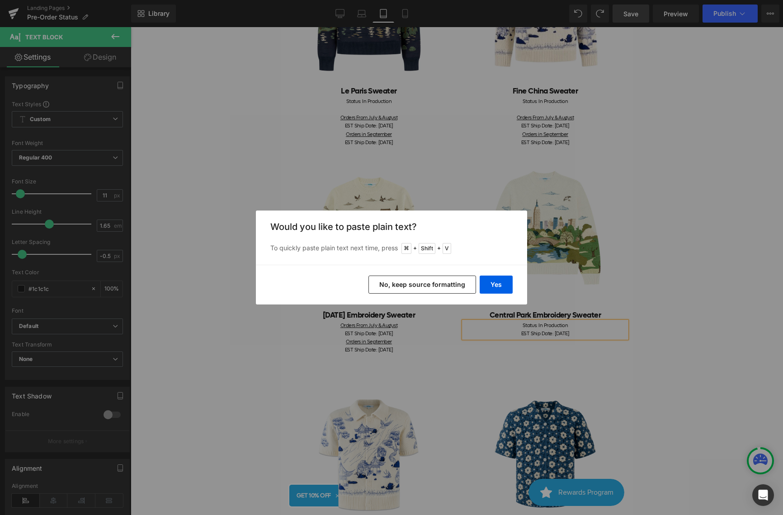
click at [449, 282] on button "No, keep source formatting" at bounding box center [422, 285] width 108 height 18
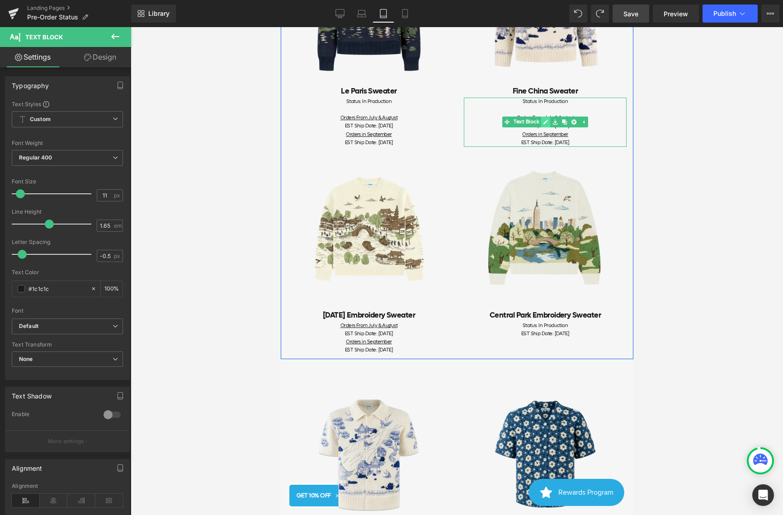
click at [547, 119] on icon at bounding box center [545, 121] width 5 height 5
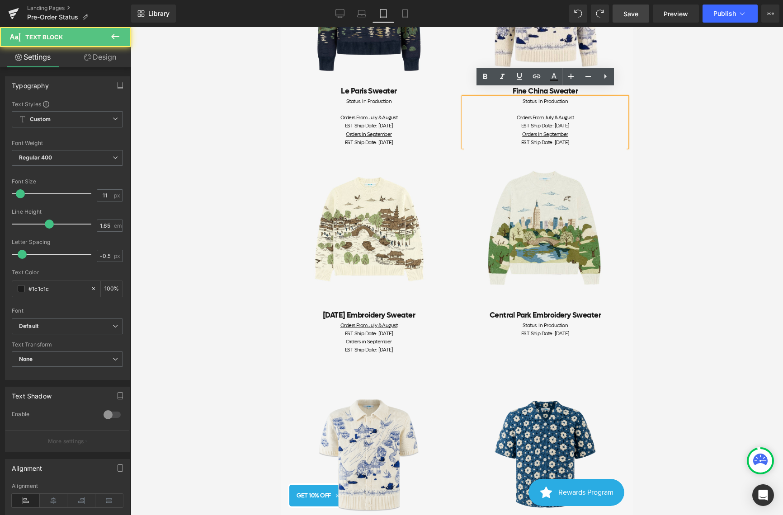
drag, startPoint x: 566, startPoint y: 125, endPoint x: 492, endPoint y: 90, distance: 81.7
click at [492, 98] on div "Status: In Production Orders From July & August EST Ship Date: [DATE] Orders in…" at bounding box center [544, 122] width 163 height 49
copy div "Status: In Production Orders From July & August EST Ship Date: [DATE] Orders in…"
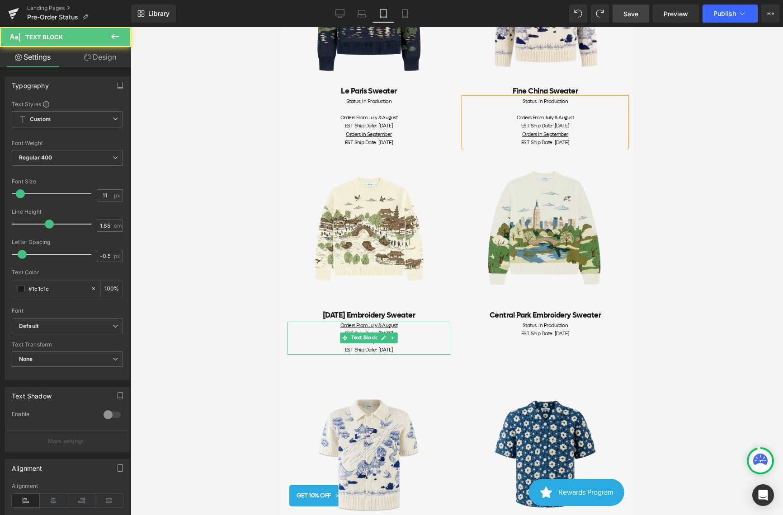
drag, startPoint x: 404, startPoint y: 342, endPoint x: 312, endPoint y: 321, distance: 94.5
click at [312, 322] on div "Orders From July & August EST Ship Date: [DATE] Orders in September EST Ship Da…" at bounding box center [368, 338] width 163 height 33
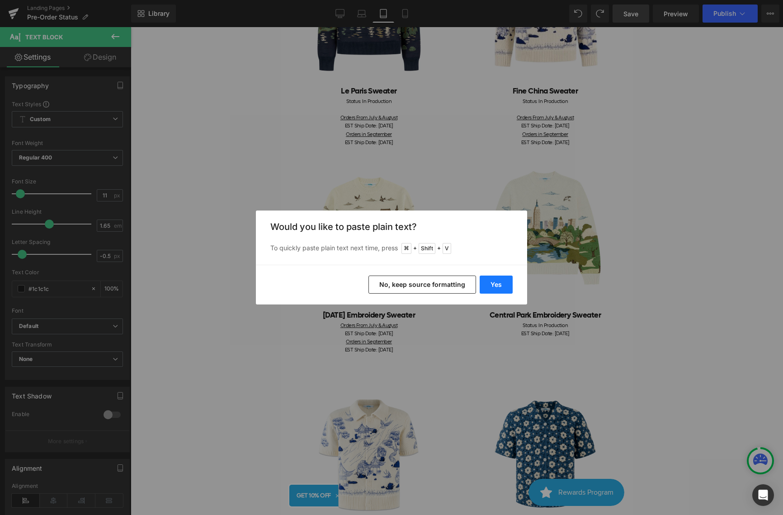
click at [494, 281] on button "Yes" at bounding box center [495, 285] width 33 height 18
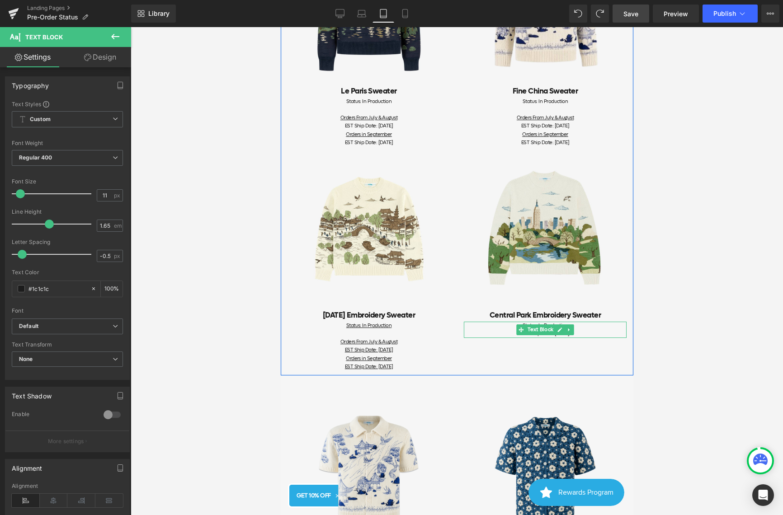
click at [592, 330] on div "EST Ship Date: [DATE]" at bounding box center [544, 334] width 163 height 8
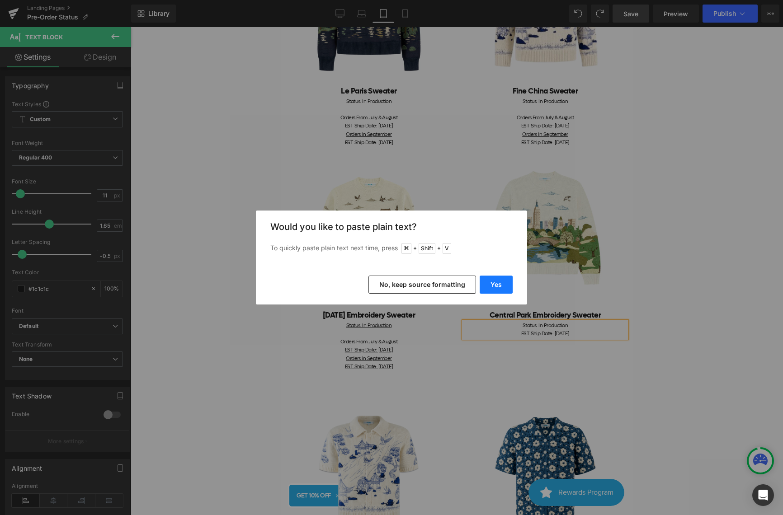
drag, startPoint x: 500, startPoint y: 291, endPoint x: 220, endPoint y: 264, distance: 281.9
click at [500, 291] on button "Yes" at bounding box center [495, 285] width 33 height 18
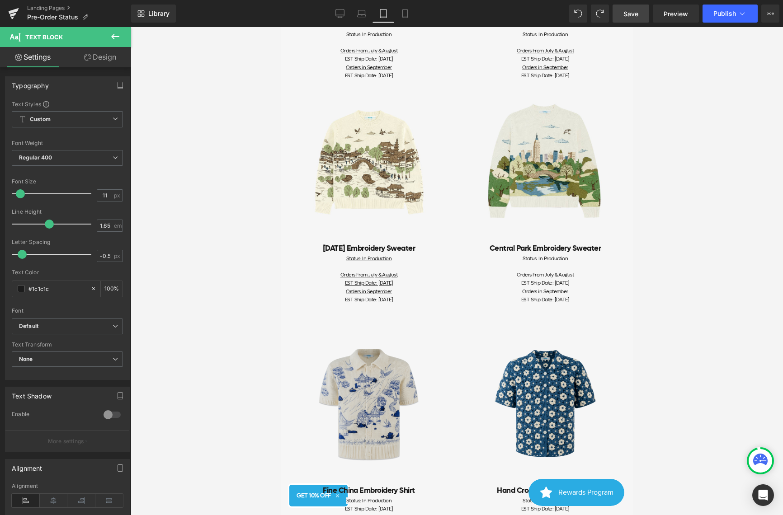
scroll to position [506, 0]
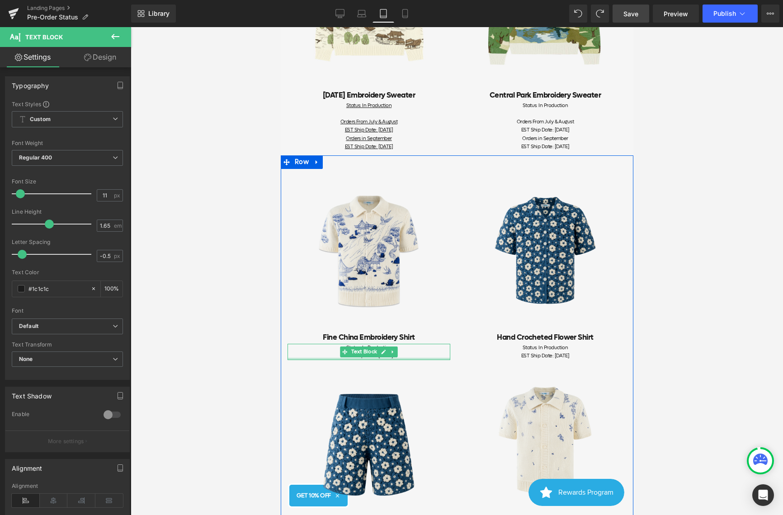
click at [403, 352] on div "EST Ship Date: [DATE]" at bounding box center [368, 356] width 163 height 8
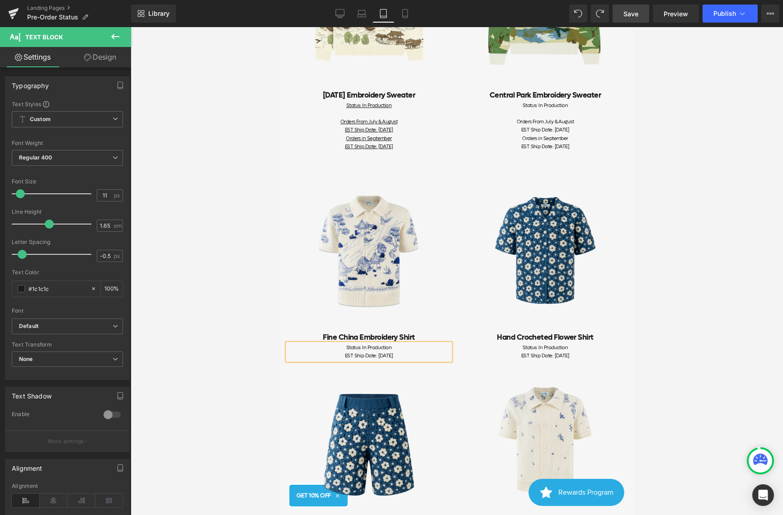
click at [426, 344] on div "Status: In Production" at bounding box center [368, 348] width 163 height 8
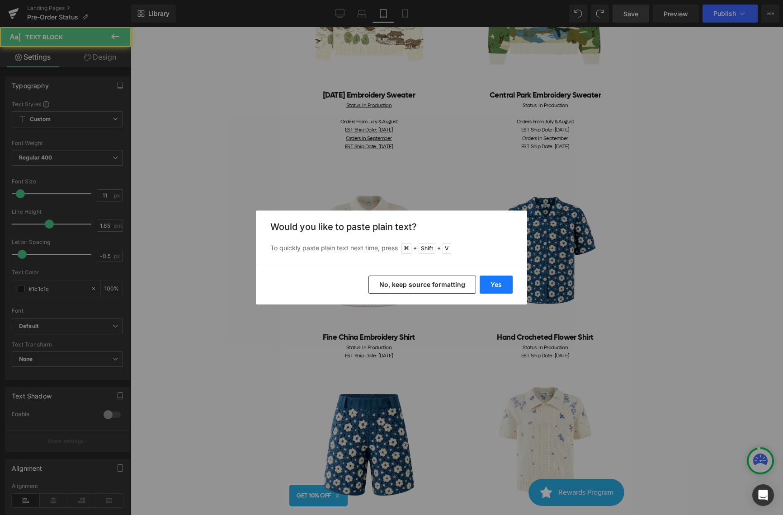
click at [492, 281] on button "Yes" at bounding box center [495, 285] width 33 height 18
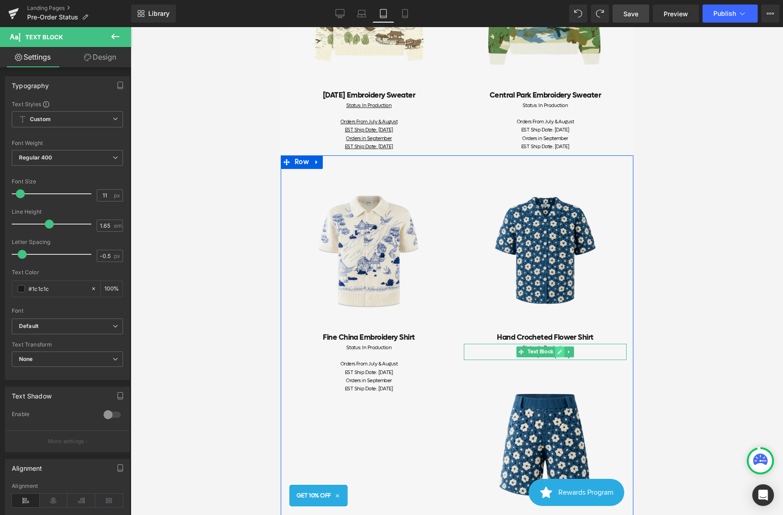
click at [561, 347] on link at bounding box center [558, 352] width 9 height 11
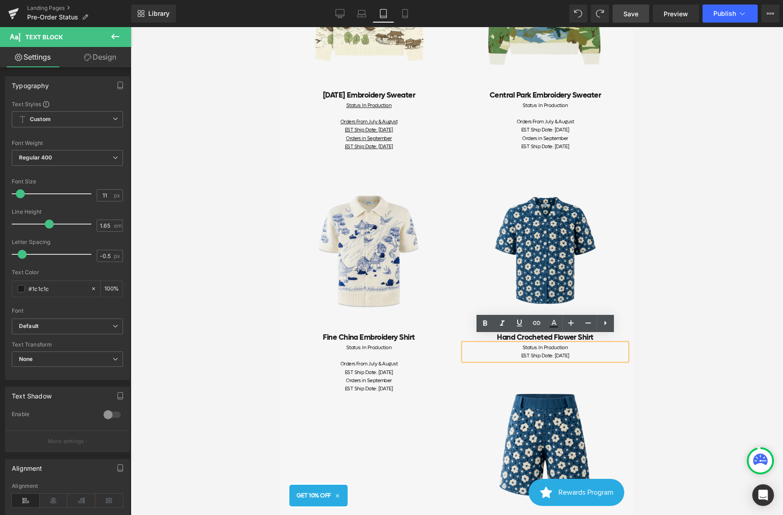
click at [566, 352] on div "EST Ship Date: [DATE]" at bounding box center [544, 356] width 163 height 8
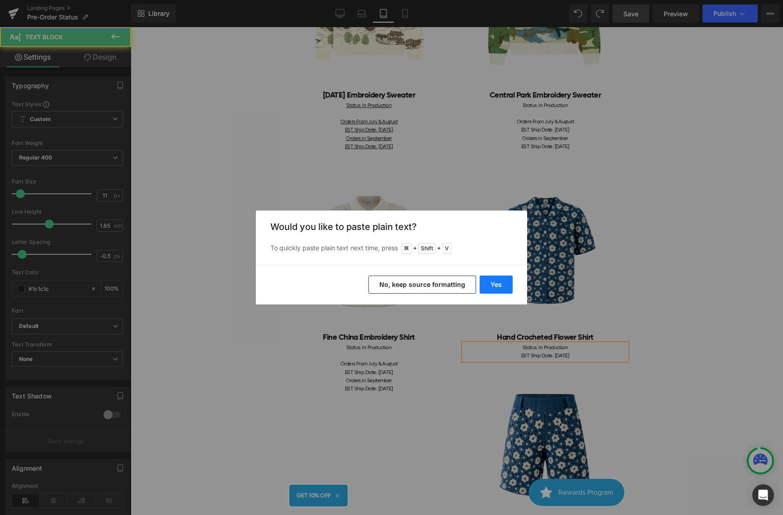
click at [511, 289] on button "Yes" at bounding box center [495, 285] width 33 height 18
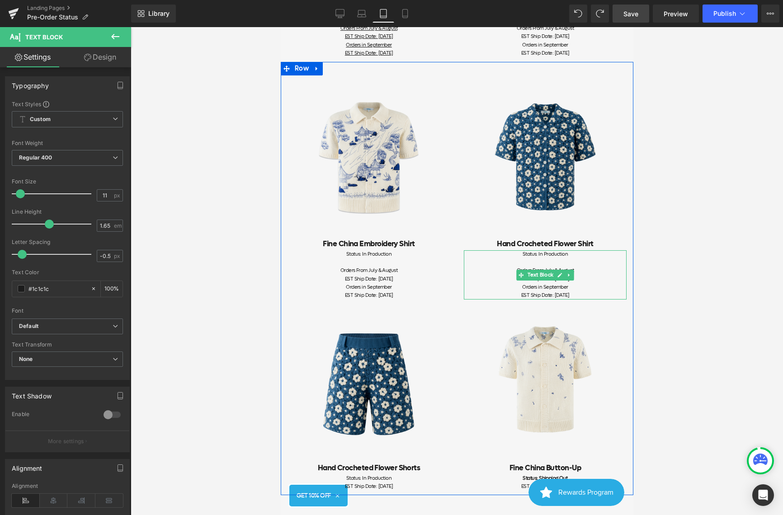
scroll to position [671, 0]
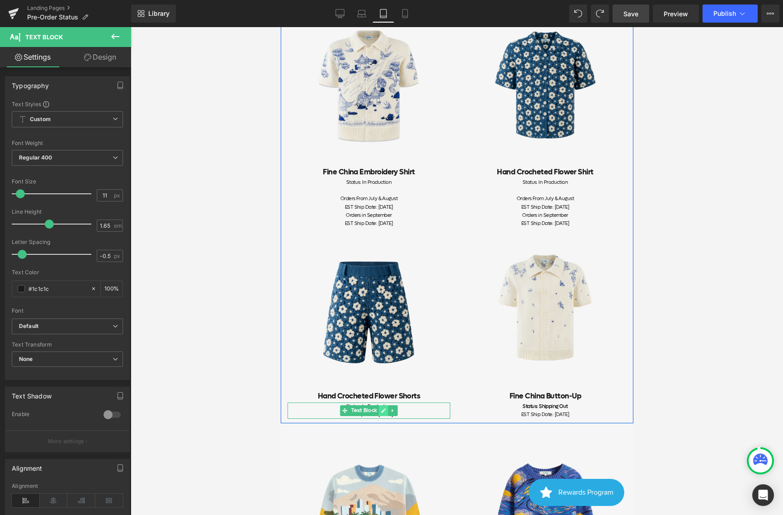
click at [385, 408] on icon at bounding box center [382, 410] width 5 height 5
click at [399, 411] on div "EST Ship Date: [DATE]" at bounding box center [368, 415] width 163 height 8
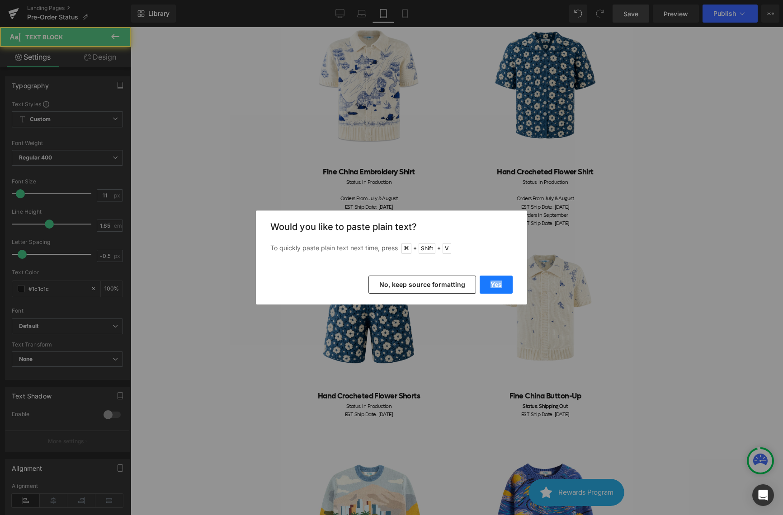
click at [488, 293] on div "Yes No, keep source formatting" at bounding box center [391, 285] width 271 height 40
click at [507, 289] on button "Yes" at bounding box center [495, 285] width 33 height 18
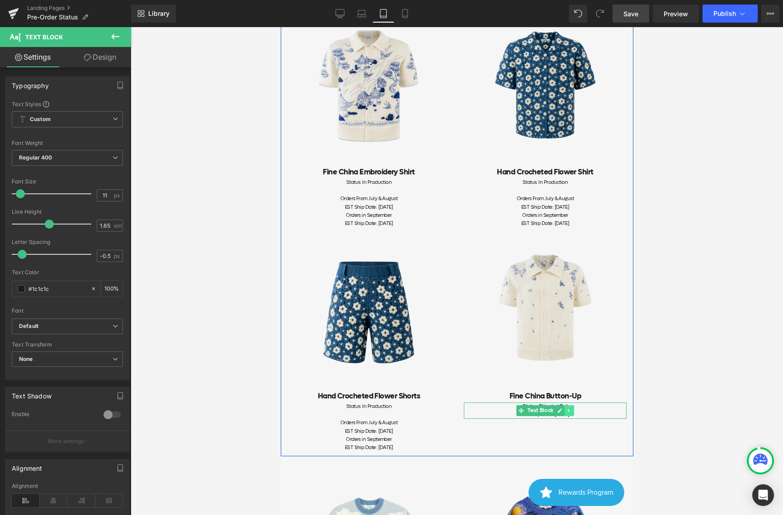
click at [566, 405] on link at bounding box center [568, 410] width 9 height 11
click at [610, 411] on div "EST Ship Date: [DATE]" at bounding box center [544, 415] width 163 height 8
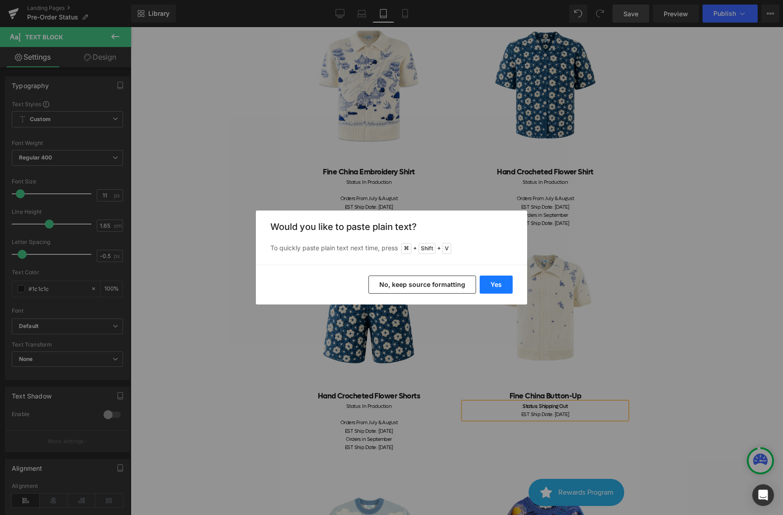
click at [499, 285] on button "Yes" at bounding box center [495, 285] width 33 height 18
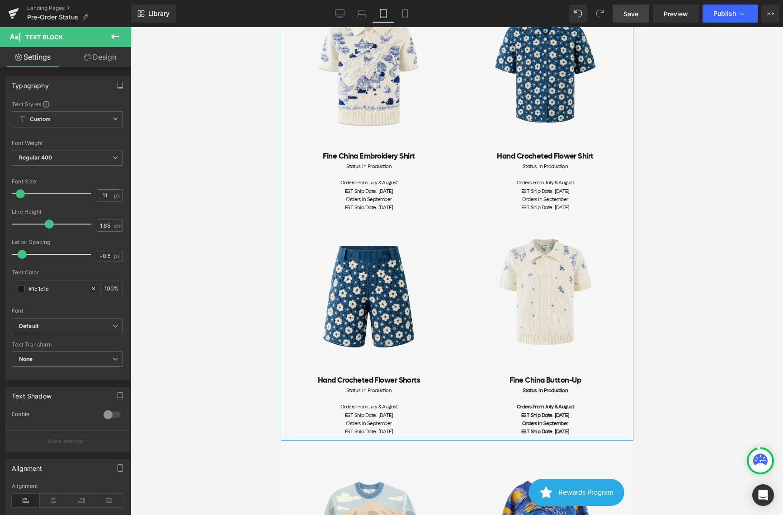
scroll to position [896, 0]
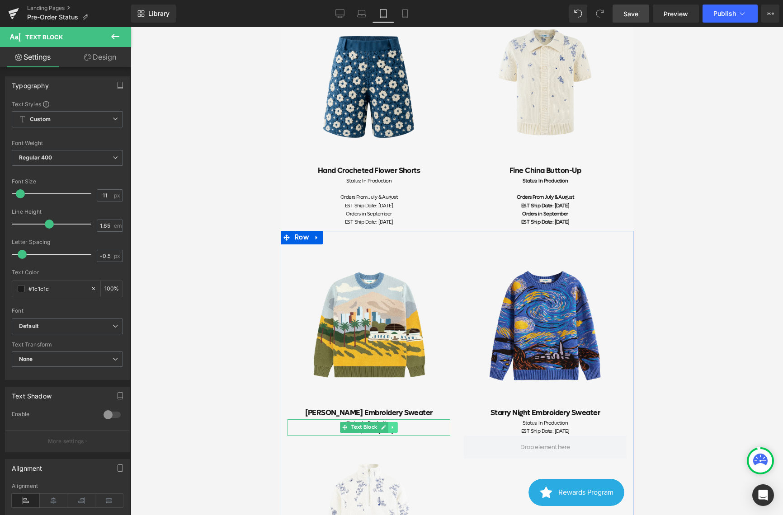
click at [395, 422] on link at bounding box center [392, 427] width 9 height 11
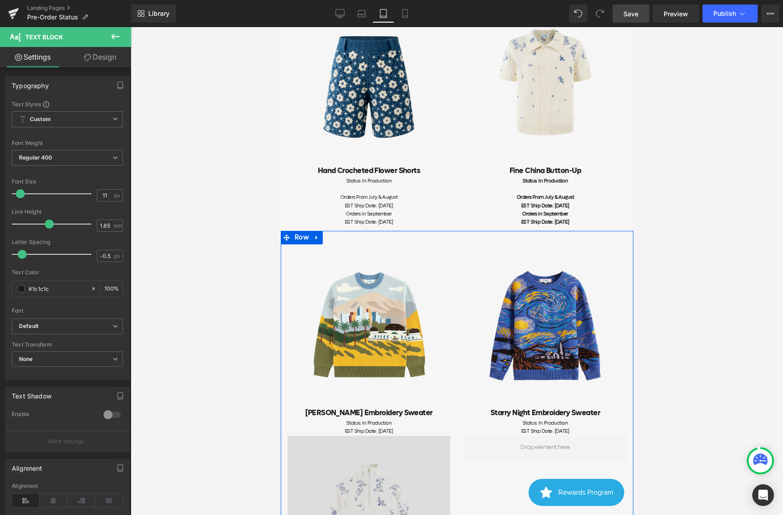
click at [390, 436] on div "Image" at bounding box center [368, 517] width 163 height 163
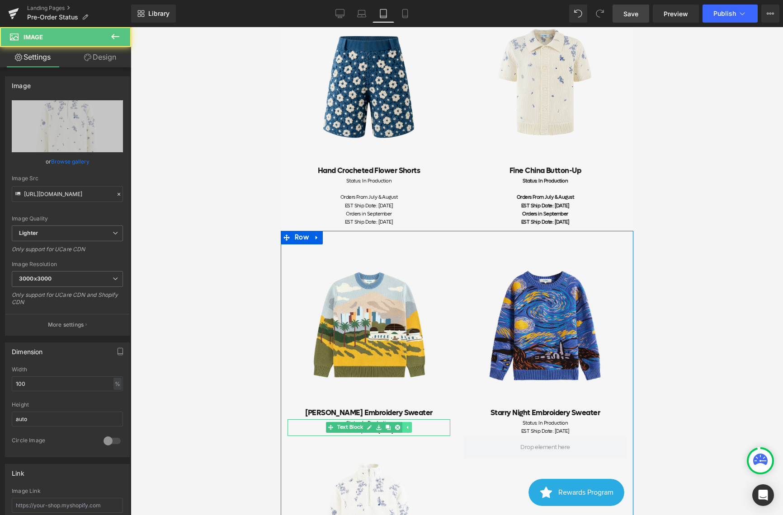
click at [404, 425] on icon at bounding box center [406, 427] width 5 height 5
click at [385, 425] on icon at bounding box center [382, 427] width 5 height 5
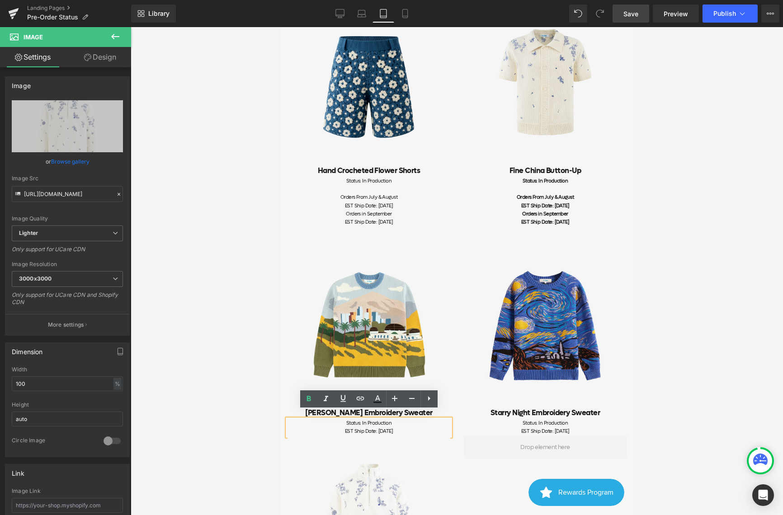
click at [397, 427] on div "EST Ship Date: [DATE]" at bounding box center [368, 431] width 163 height 8
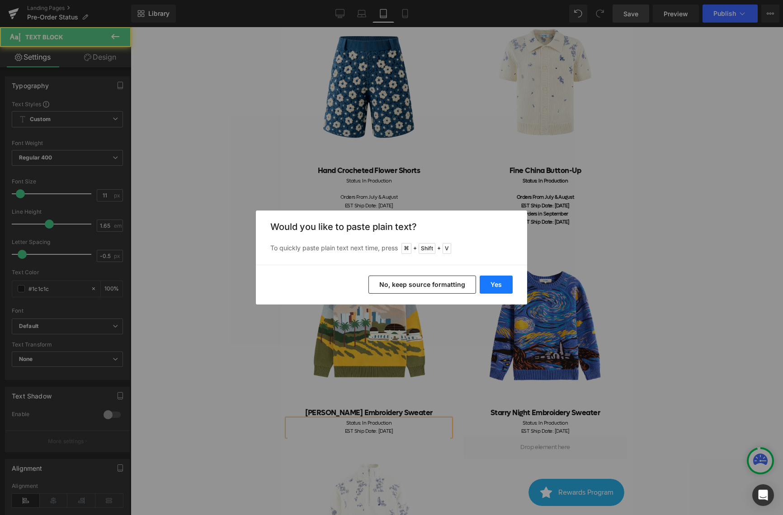
click at [482, 283] on button "Yes" at bounding box center [495, 285] width 33 height 18
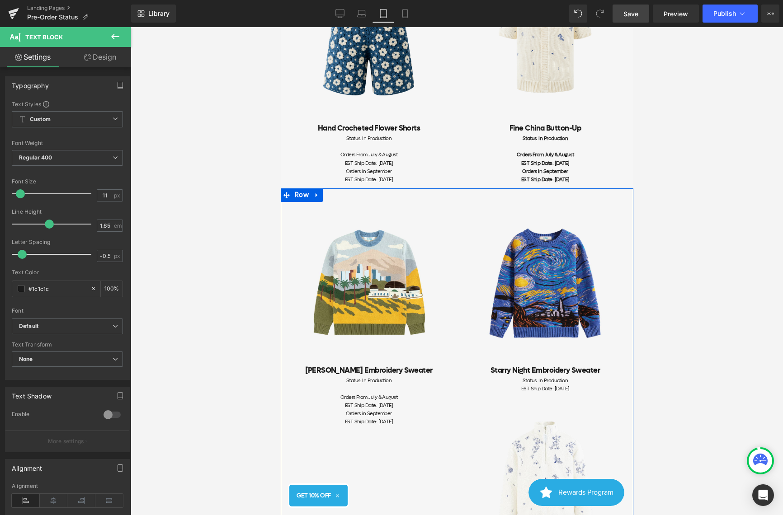
scroll to position [971, 0]
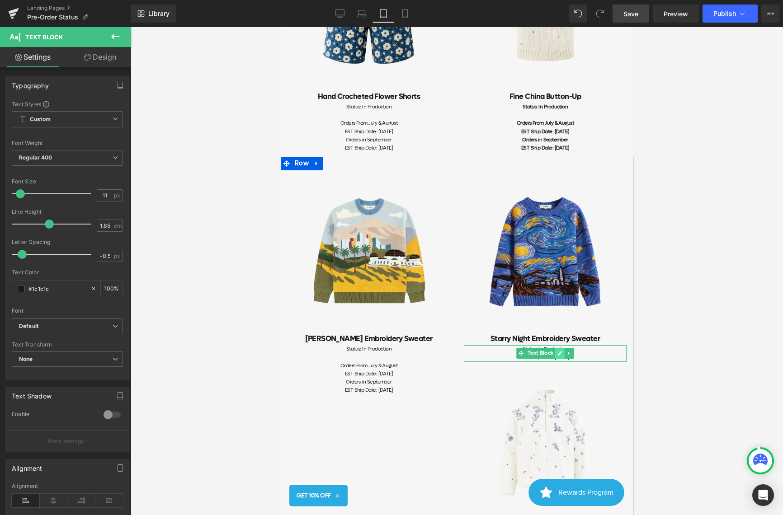
click at [563, 348] on link at bounding box center [558, 353] width 9 height 11
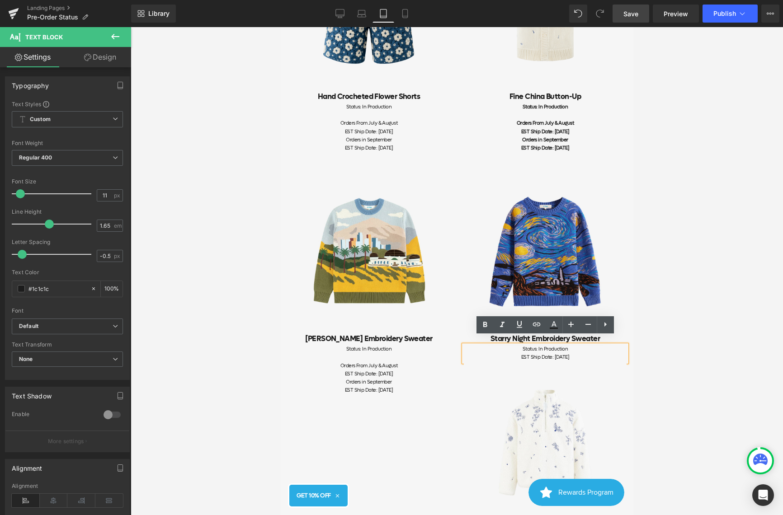
click at [568, 353] on div "EST Ship Date: [DATE]" at bounding box center [544, 357] width 163 height 8
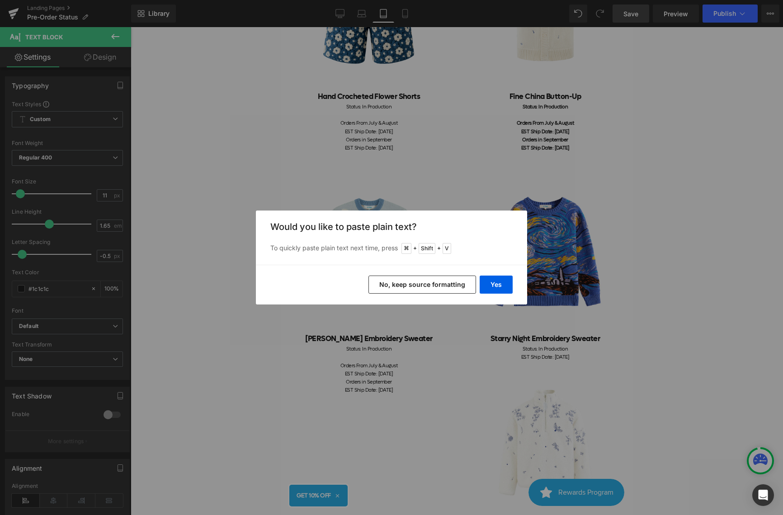
click at [540, 268] on div "Back to Library Insert Would you like to paste plain text? To quickly paste pla…" at bounding box center [391, 257] width 783 height 515
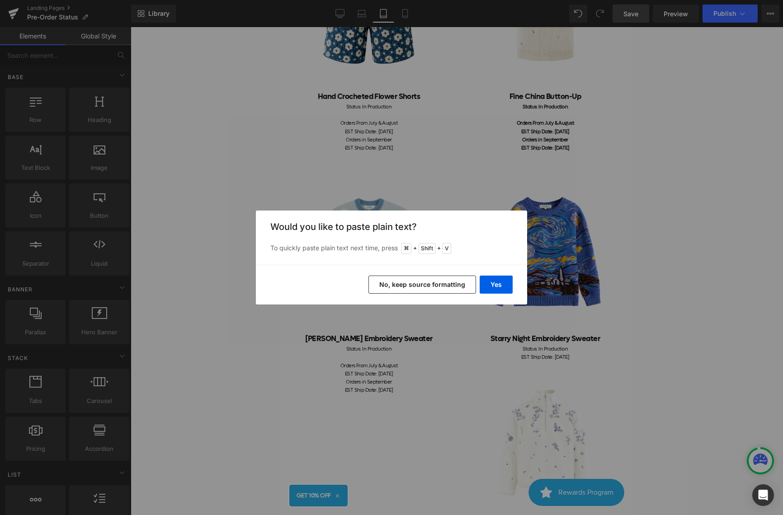
click at [459, 332] on div "Back to Library Insert Would you like to paste plain text? To quickly paste pla…" at bounding box center [391, 257] width 783 height 515
click at [488, 283] on button "Yes" at bounding box center [495, 285] width 33 height 18
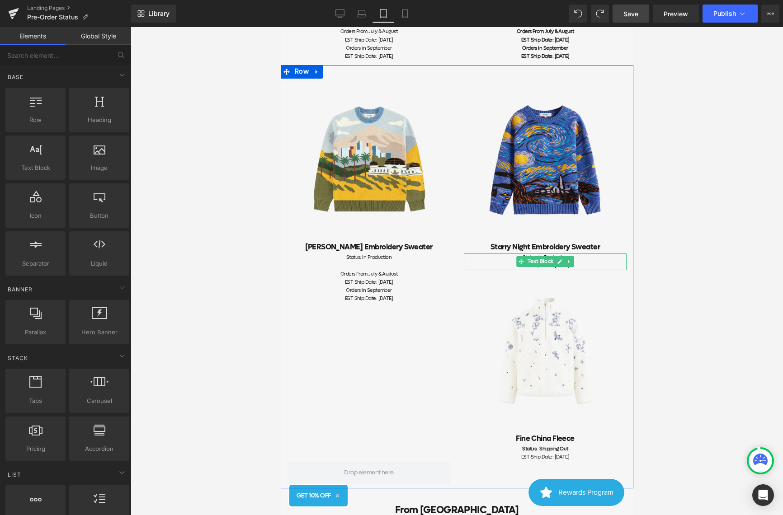
scroll to position [1155, 0]
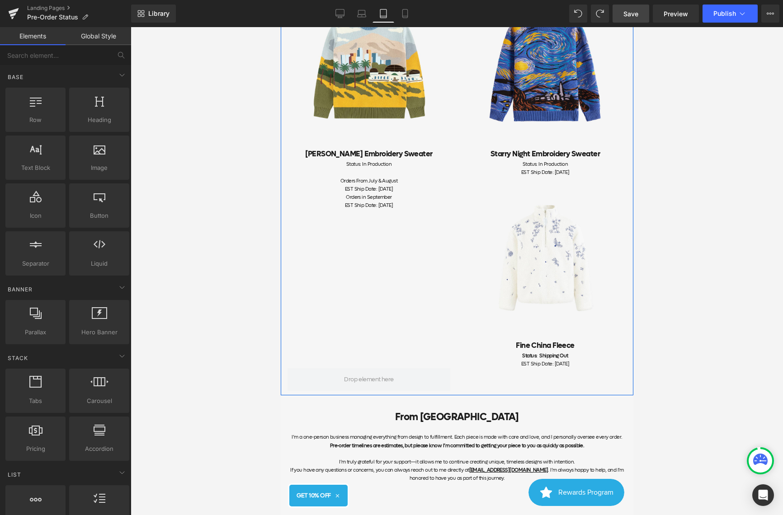
click at [534, 355] on span "Text Block" at bounding box center [519, 360] width 29 height 11
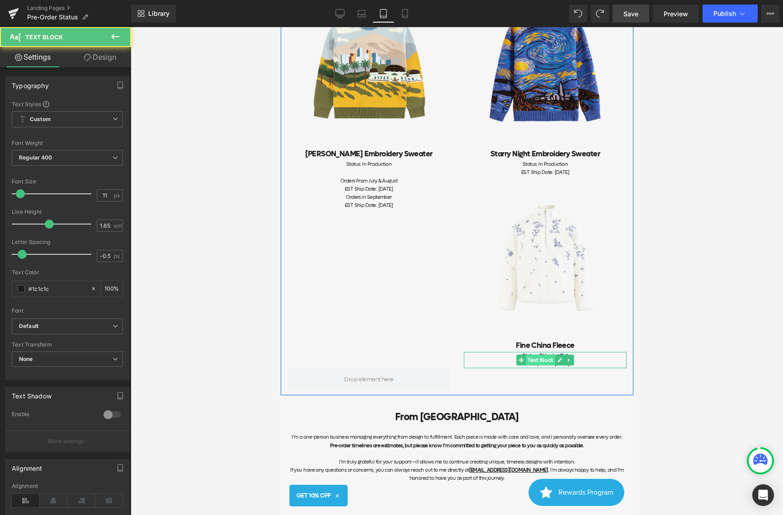
click at [552, 355] on span "Text Block" at bounding box center [539, 360] width 29 height 11
click at [557, 358] on icon at bounding box center [559, 360] width 5 height 5
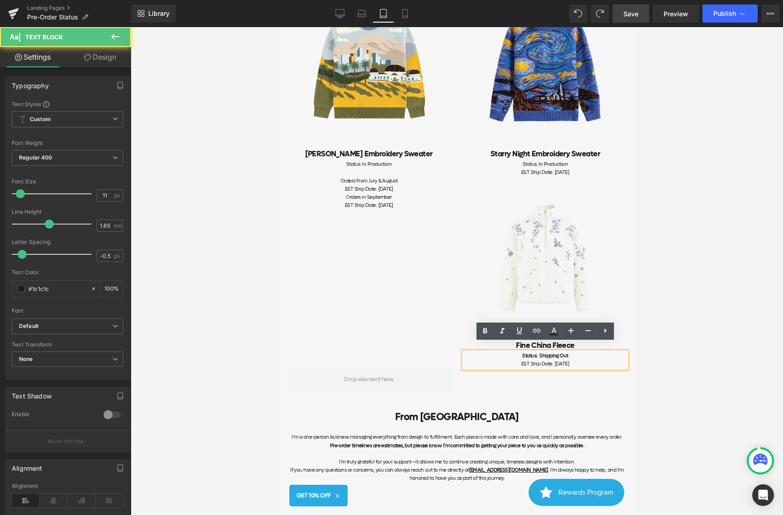
click at [544, 360] on div "EST Ship Date: [DATE]" at bounding box center [544, 364] width 163 height 8
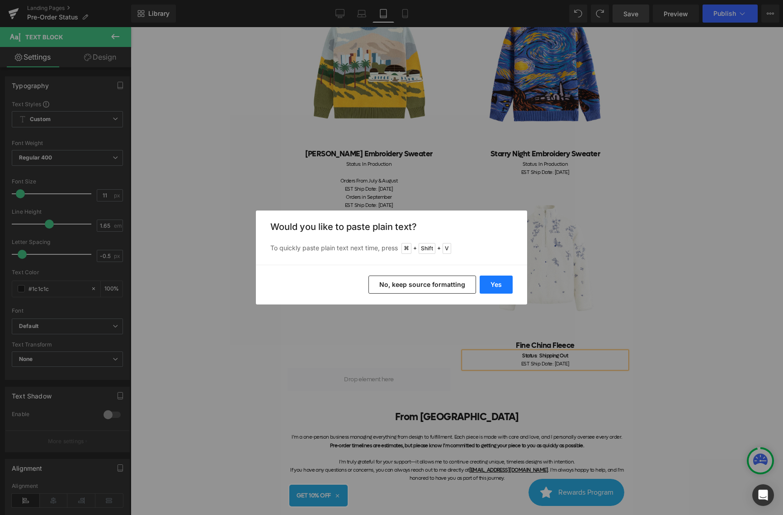
click at [490, 288] on button "Yes" at bounding box center [495, 285] width 33 height 18
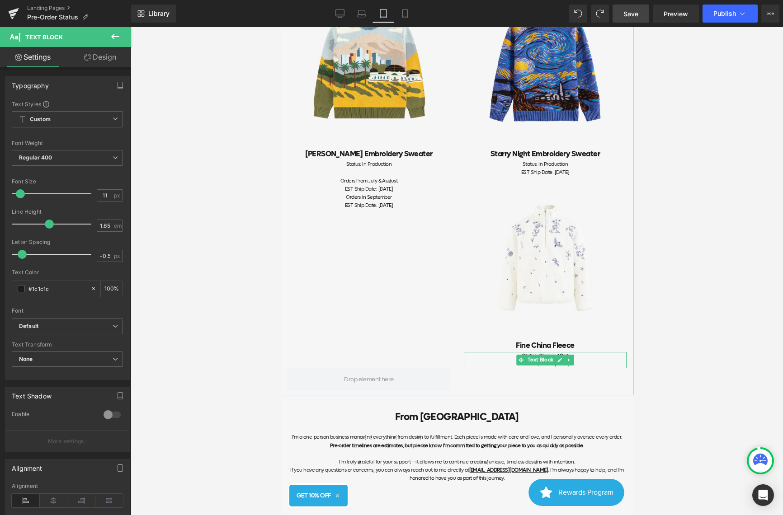
click at [596, 360] on div "EST Ship Date: [DATE]" at bounding box center [544, 364] width 163 height 8
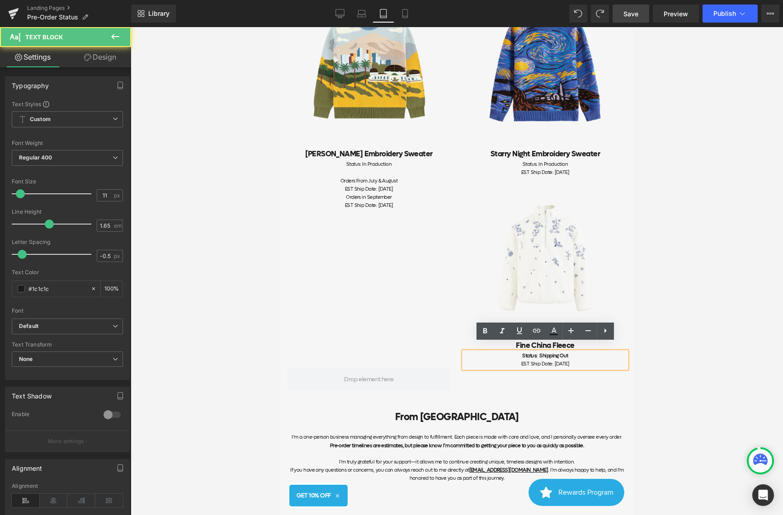
click at [595, 360] on div "EST Ship Date: [DATE]" at bounding box center [544, 364] width 163 height 8
drag, startPoint x: 601, startPoint y: 356, endPoint x: 495, endPoint y: 355, distance: 106.2
click at [495, 360] on div "EST Ship Date: [DATE]" at bounding box center [544, 364] width 163 height 8
click at [604, 360] on div "EST Ship Date: [DATE]" at bounding box center [544, 364] width 163 height 8
drag, startPoint x: 566, startPoint y: 356, endPoint x: 500, endPoint y: 347, distance: 67.0
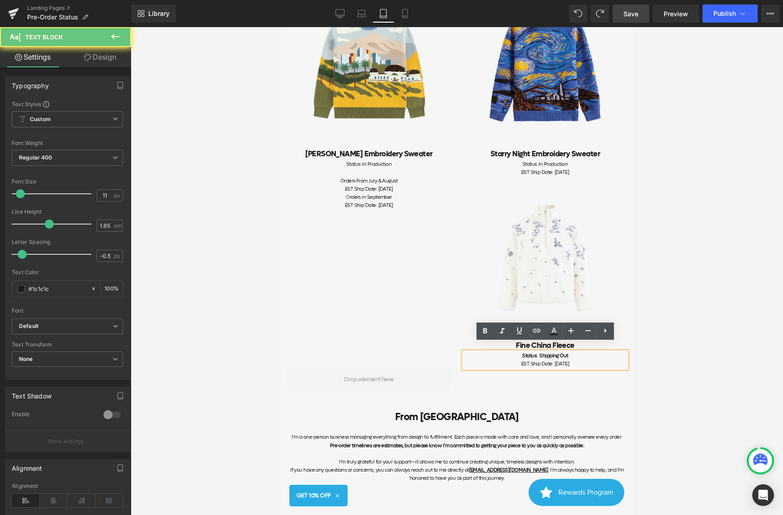
click at [500, 352] on div "Status: Shipping Out EST Ship Date: [DATE]" at bounding box center [544, 360] width 163 height 16
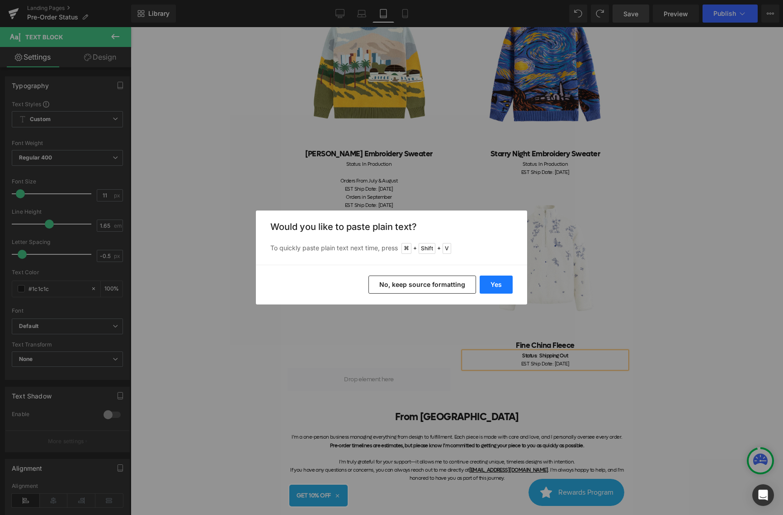
click at [497, 285] on button "Yes" at bounding box center [495, 285] width 33 height 18
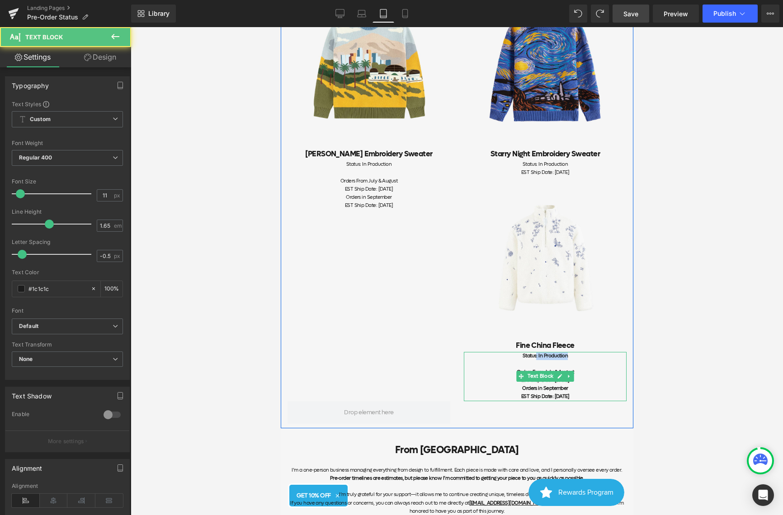
drag, startPoint x: 577, startPoint y: 348, endPoint x: 537, endPoint y: 348, distance: 40.2
click at [537, 352] on div "Status: In Production" at bounding box center [544, 356] width 163 height 8
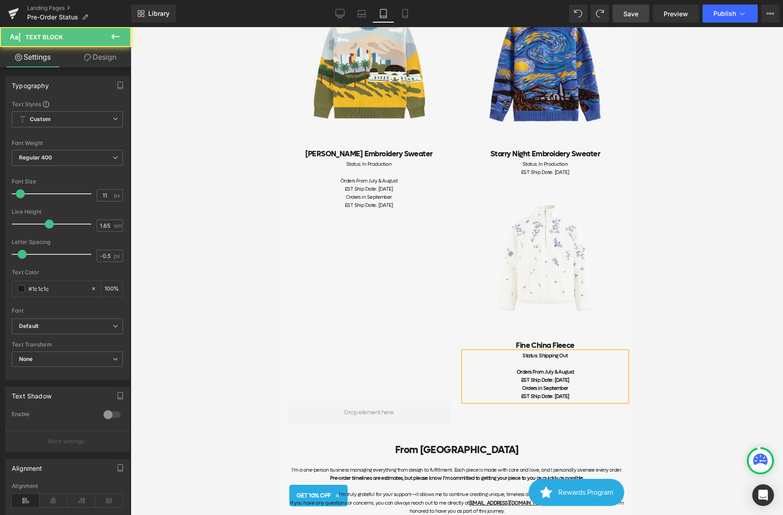
drag, startPoint x: 589, startPoint y: 370, endPoint x: 454, endPoint y: 370, distance: 135.1
click at [454, 370] on div "Image [PERSON_NAME] Embroidery Sweater Heading Status: In Production Orders Fro…" at bounding box center [456, 200] width 352 height 456
drag, startPoint x: 547, startPoint y: 391, endPoint x: 452, endPoint y: 391, distance: 94.4
click at [452, 391] on div "Image [PERSON_NAME] Embroidery Sweater Heading Status: In Production Orders Fro…" at bounding box center [456, 200] width 352 height 456
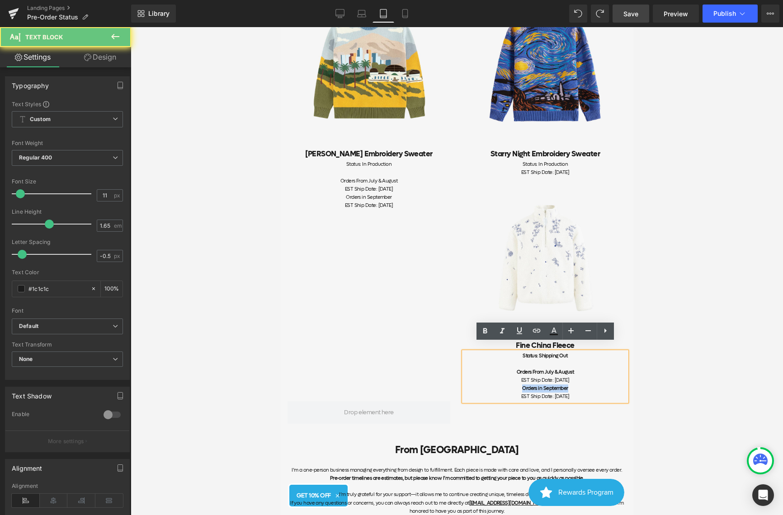
drag, startPoint x: 566, startPoint y: 380, endPoint x: 468, endPoint y: 380, distance: 98.5
click at [468, 385] on div "Orders in September" at bounding box center [544, 389] width 163 height 8
drag, startPoint x: 577, startPoint y: 363, endPoint x: 455, endPoint y: 363, distance: 122.4
click at [455, 363] on div "Image [PERSON_NAME] Embroidery Sweater Heading Status: In Production Orders Fro…" at bounding box center [456, 200] width 352 height 456
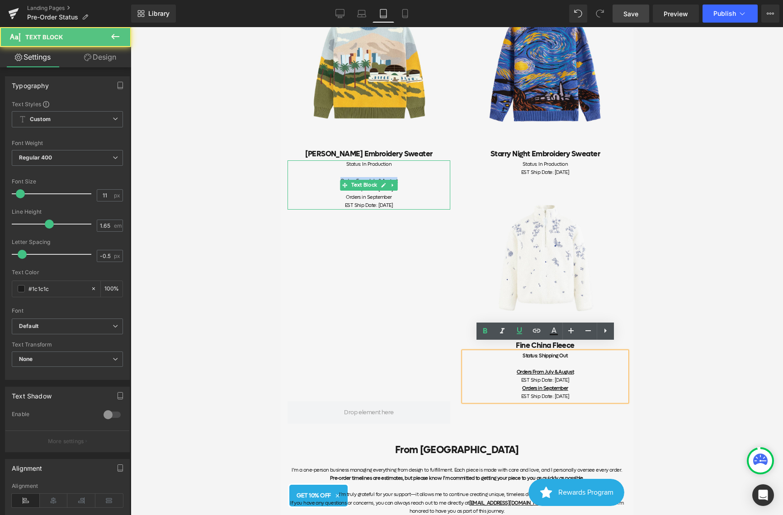
drag, startPoint x: 356, startPoint y: 173, endPoint x: 302, endPoint y: 173, distance: 54.2
click at [302, 177] on div "Orders From July & August" at bounding box center [368, 181] width 163 height 8
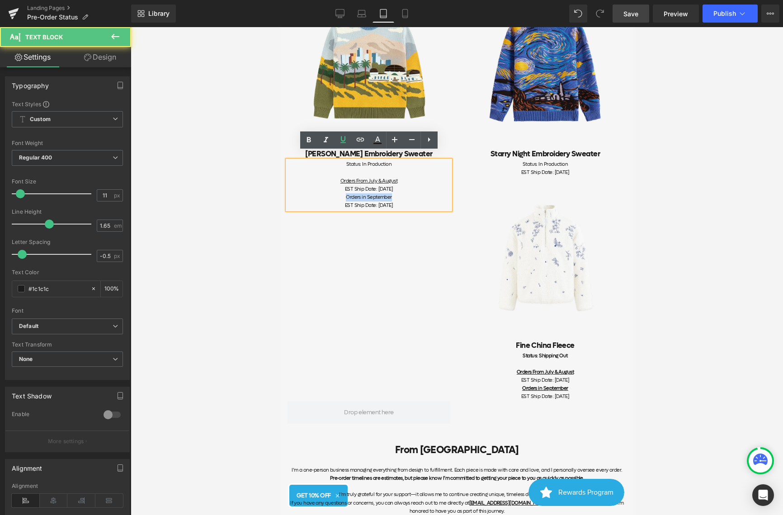
drag, startPoint x: 382, startPoint y: 187, endPoint x: 296, endPoint y: 187, distance: 85.8
click at [296, 193] on div "Orders in September" at bounding box center [368, 197] width 163 height 8
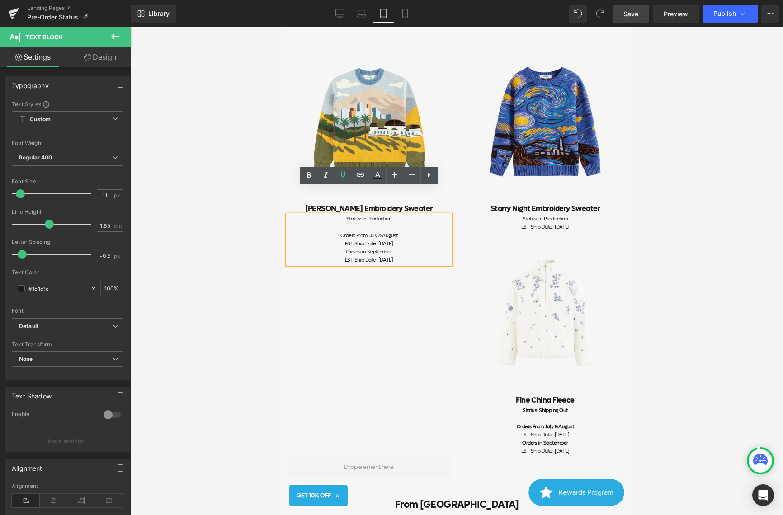
scroll to position [947, 0]
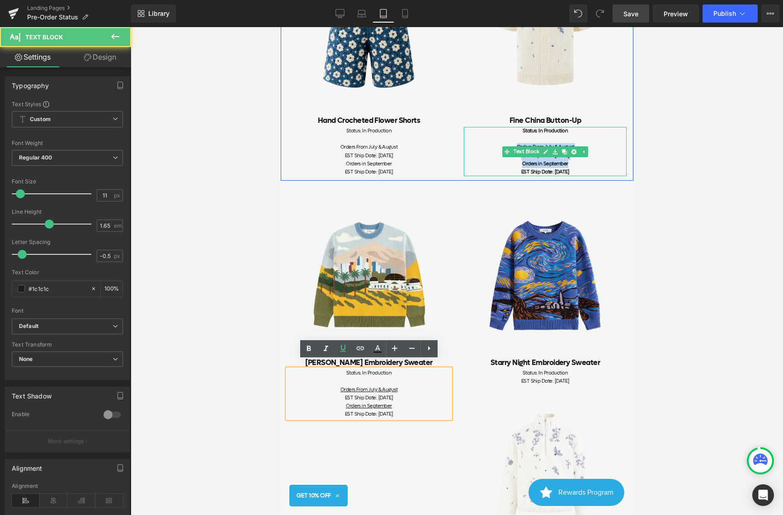
drag, startPoint x: 589, startPoint y: 162, endPoint x: 491, endPoint y: 141, distance: 100.3
click at [491, 141] on div "Status: In Production Orders From July & August EST Ship Date: [DATE] Orders in…" at bounding box center [544, 151] width 163 height 49
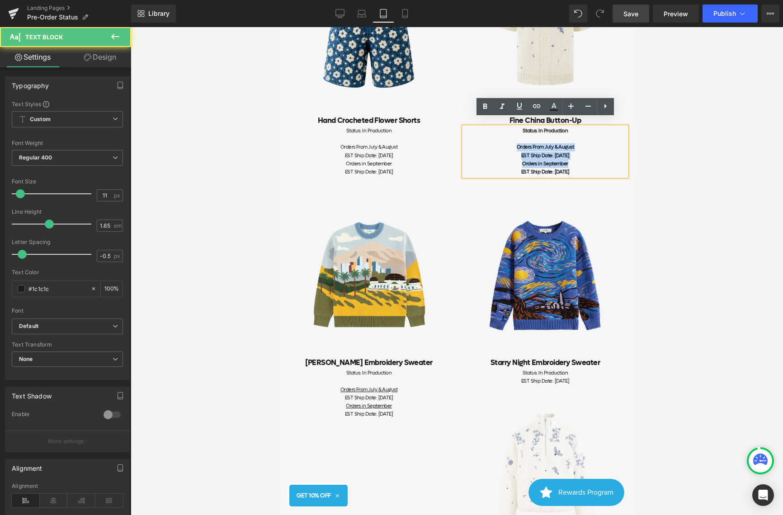
drag, startPoint x: 596, startPoint y: 165, endPoint x: 488, endPoint y: 141, distance: 111.1
click at [488, 141] on div "Status: In Production Orders From July & August EST Ship Date: [DATE] Orders in…" at bounding box center [544, 151] width 163 height 49
drag, startPoint x: 582, startPoint y: 139, endPoint x: 502, endPoint y: 140, distance: 80.9
click at [502, 143] on div "Orders From July & August" at bounding box center [544, 147] width 163 height 8
drag, startPoint x: 577, startPoint y: 152, endPoint x: 480, endPoint y: 152, distance: 97.1
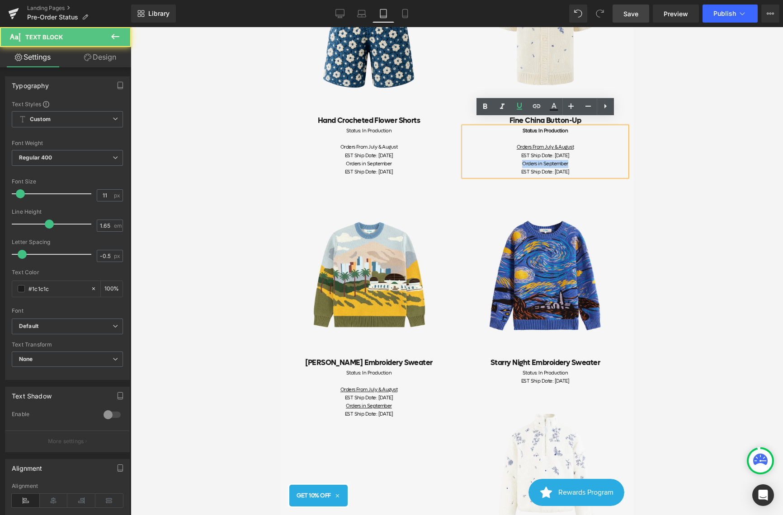
click at [480, 160] on div "Orders in September" at bounding box center [544, 164] width 163 height 8
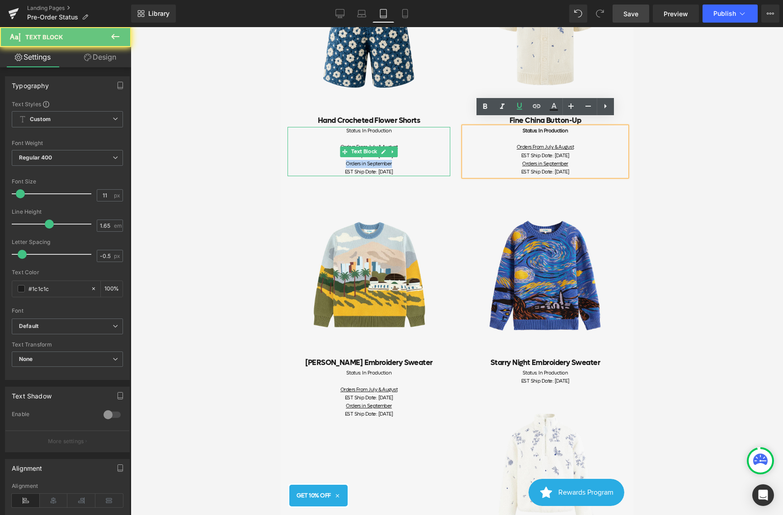
drag, startPoint x: 393, startPoint y: 156, endPoint x: 324, endPoint y: 156, distance: 69.1
click at [324, 160] on div "Orders in September" at bounding box center [368, 164] width 163 height 8
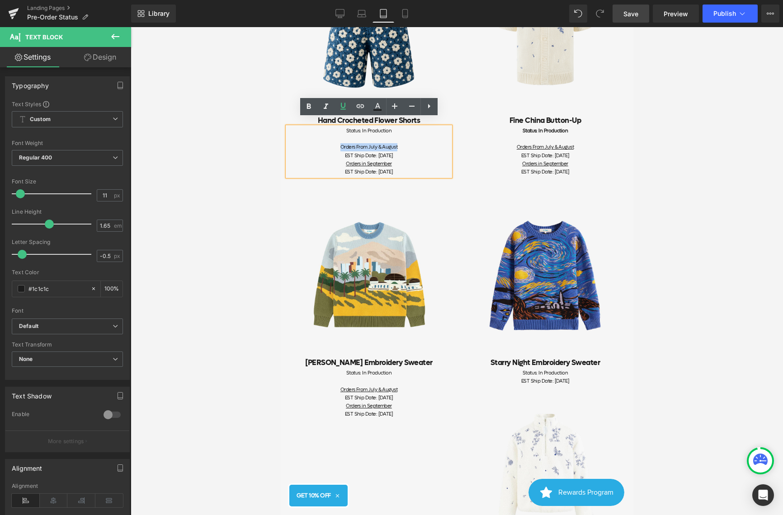
drag, startPoint x: 406, startPoint y: 139, endPoint x: 309, endPoint y: 139, distance: 97.1
click at [309, 143] on div "Orders From July & August" at bounding box center [368, 147] width 163 height 8
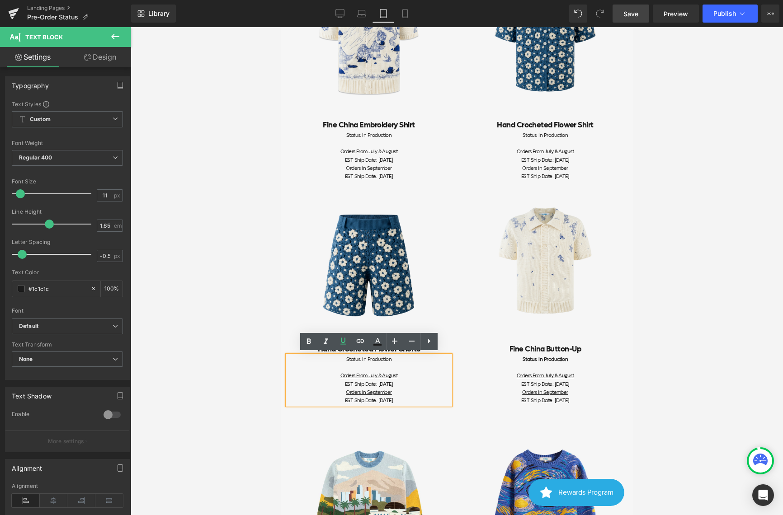
scroll to position [654, 0]
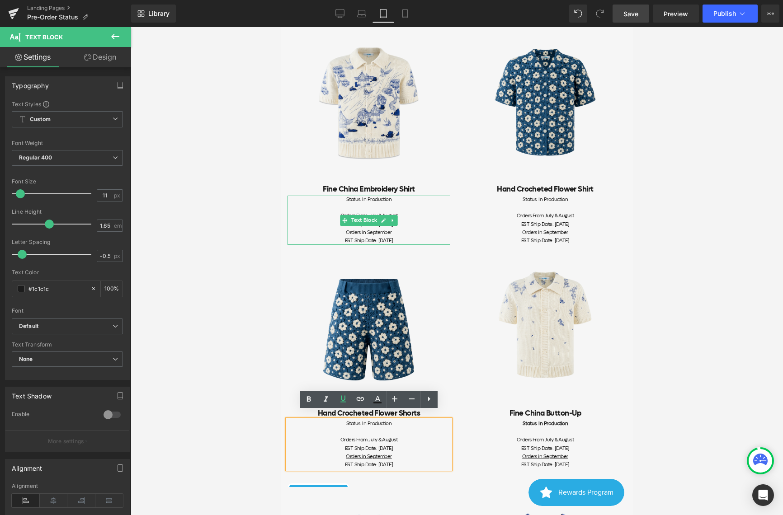
click at [399, 204] on div at bounding box center [368, 208] width 163 height 8
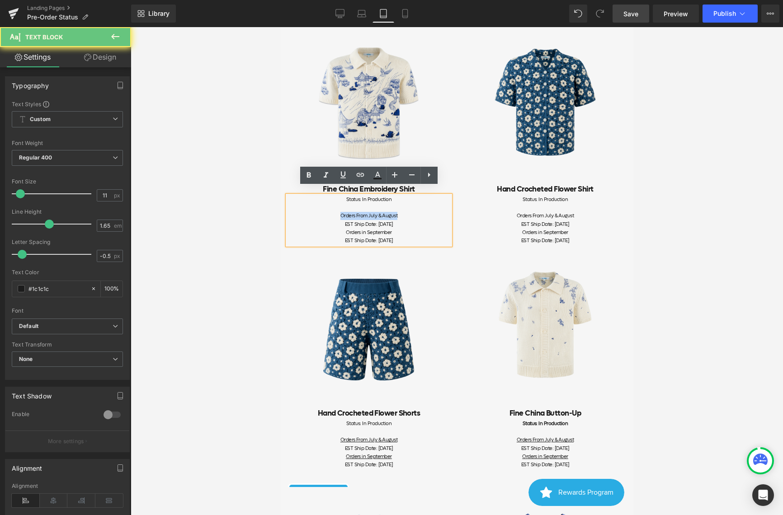
drag, startPoint x: 406, startPoint y: 208, endPoint x: 326, endPoint y: 208, distance: 80.4
click at [326, 212] on div "Orders From July & August" at bounding box center [368, 216] width 163 height 8
drag, startPoint x: 397, startPoint y: 223, endPoint x: 328, endPoint y: 223, distance: 69.1
click at [328, 229] on div "Orders in September" at bounding box center [368, 233] width 163 height 8
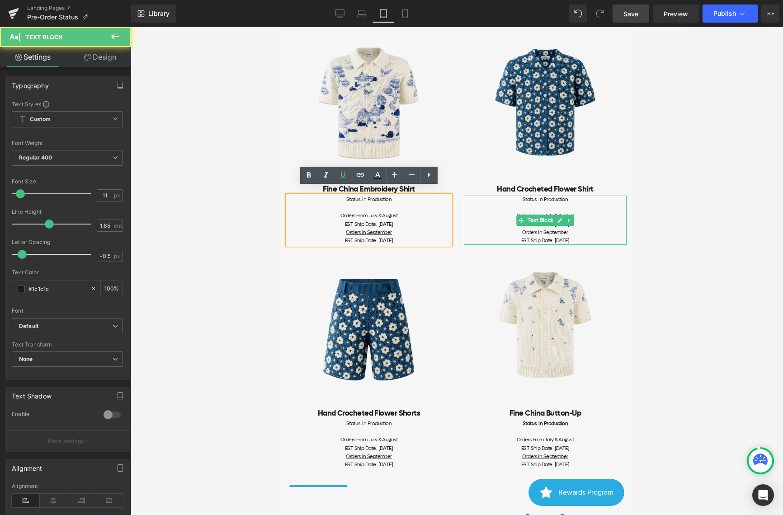
drag, startPoint x: 583, startPoint y: 206, endPoint x: 505, endPoint y: 212, distance: 77.9
click at [505, 212] on div "Status: In Production Orders From July & August EST Ship Date: [DATE] Orders in…" at bounding box center [544, 220] width 163 height 49
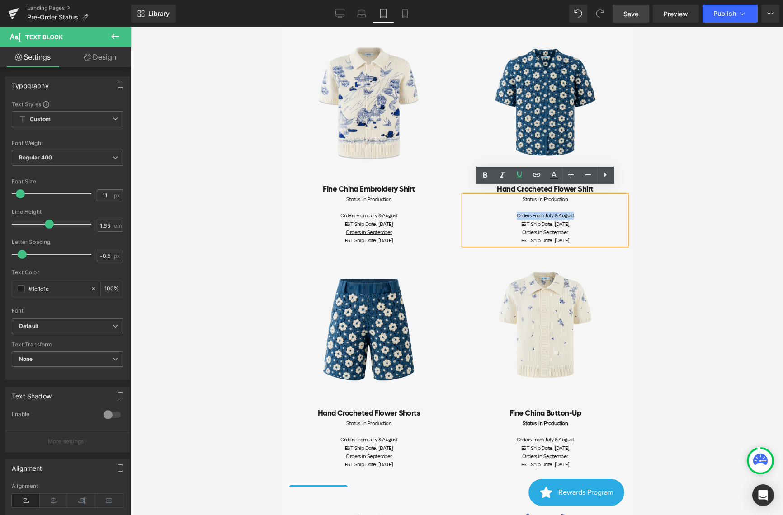
drag, startPoint x: 577, startPoint y: 207, endPoint x: 475, endPoint y: 207, distance: 102.1
click at [475, 212] on div "Orders From July & August" at bounding box center [544, 216] width 163 height 8
drag, startPoint x: 572, startPoint y: 223, endPoint x: 489, endPoint y: 223, distance: 83.6
click at [489, 229] on div "Orders in September" at bounding box center [544, 233] width 163 height 8
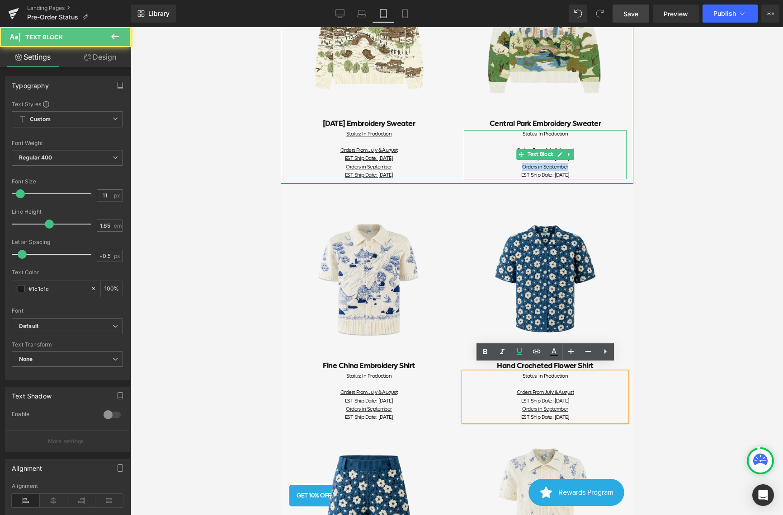
drag, startPoint x: 558, startPoint y: 159, endPoint x: 509, endPoint y: 159, distance: 49.7
click at [509, 163] on div "Orders in September" at bounding box center [544, 167] width 163 height 8
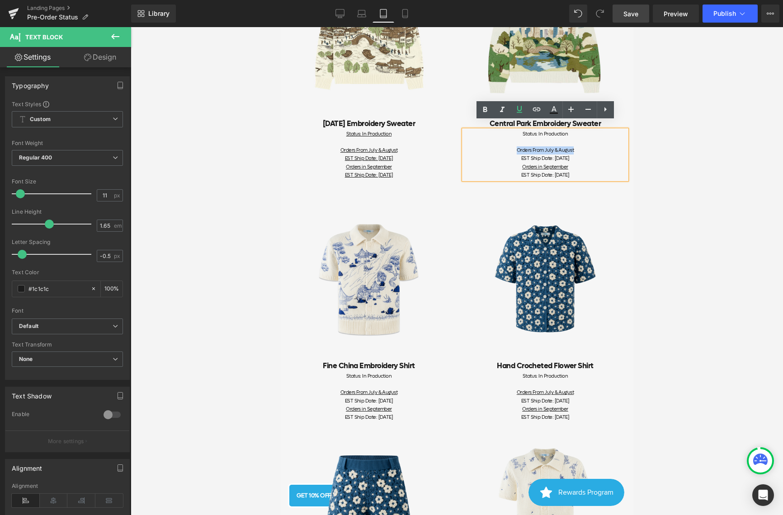
drag, startPoint x: 573, startPoint y: 143, endPoint x: 488, endPoint y: 145, distance: 85.9
click at [488, 146] on div "Orders From July & August" at bounding box center [544, 150] width 163 height 8
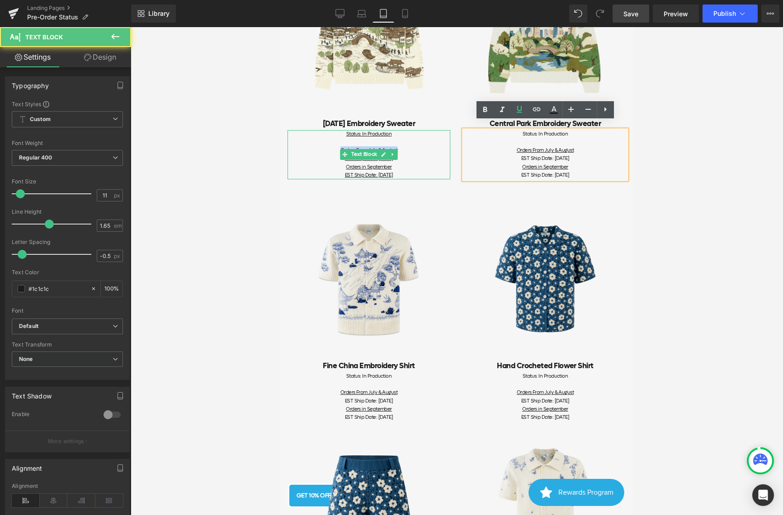
drag, startPoint x: 393, startPoint y: 141, endPoint x: 319, endPoint y: 141, distance: 73.7
click at [319, 146] on div "Orders From July & August" at bounding box center [368, 150] width 163 height 8
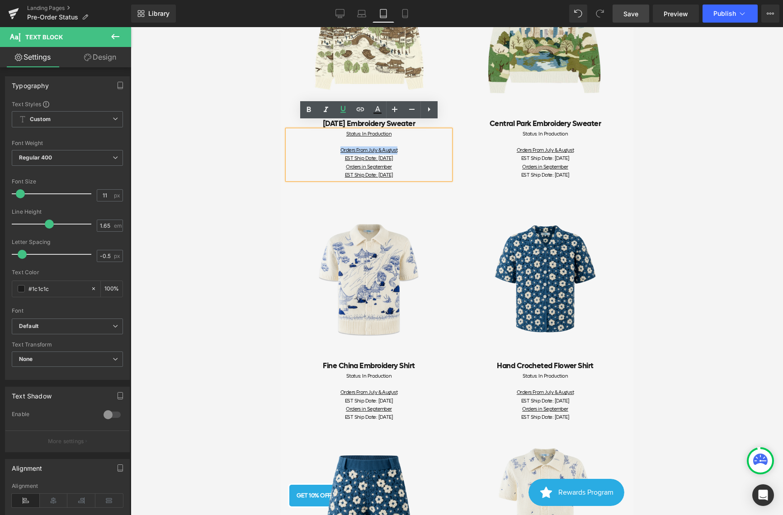
drag, startPoint x: 410, startPoint y: 150, endPoint x: 297, endPoint y: 150, distance: 112.5
click at [297, 155] on div "EST Ship Date: [DATE]" at bounding box center [368, 159] width 163 height 8
drag, startPoint x: 416, startPoint y: 166, endPoint x: 317, endPoint y: 166, distance: 99.0
click at [317, 171] on div "EST Ship Date: [DATE]" at bounding box center [368, 175] width 163 height 8
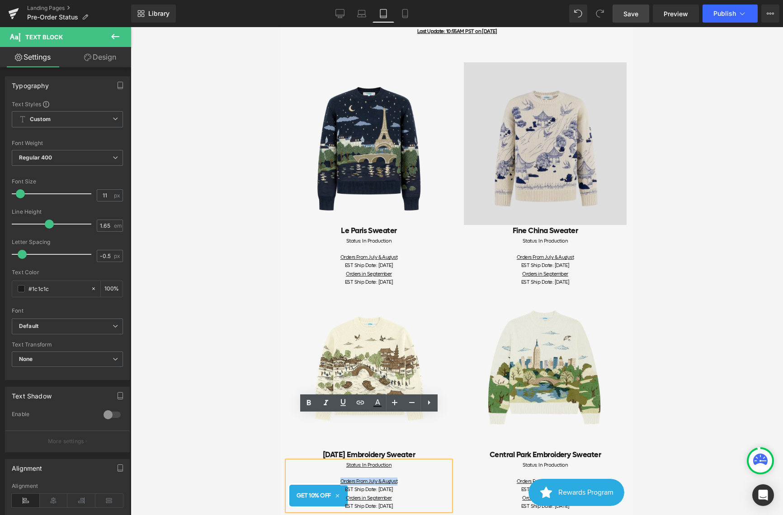
scroll to position [184, 0]
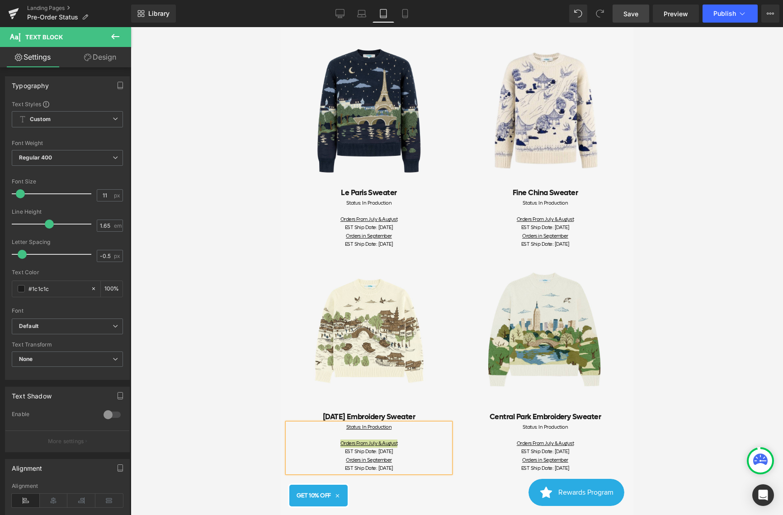
click at [642, 15] on link "Save" at bounding box center [630, 14] width 37 height 18
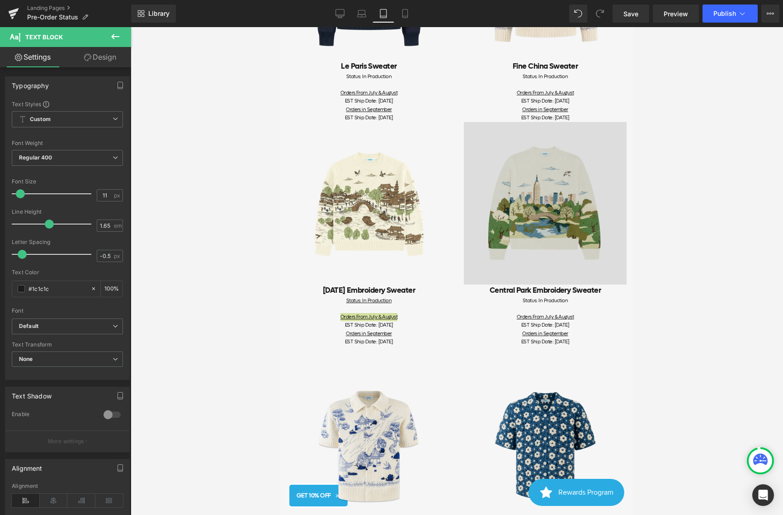
scroll to position [358, 0]
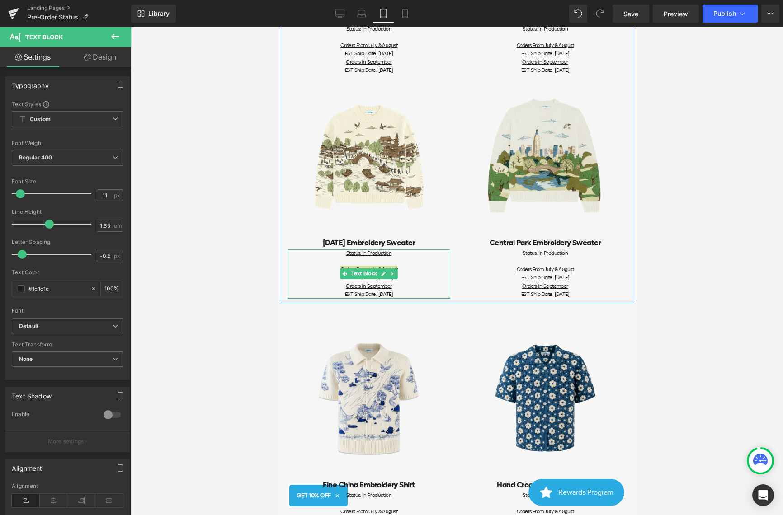
click at [379, 296] on div at bounding box center [368, 297] width 163 height 2
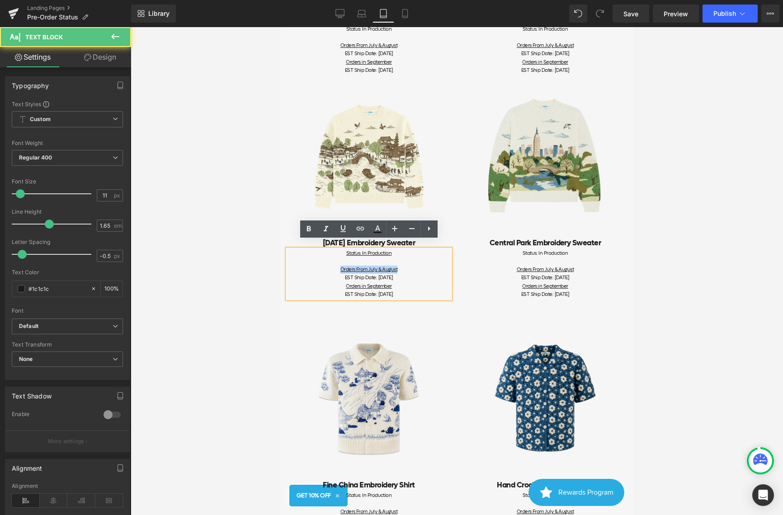
drag, startPoint x: 411, startPoint y: 286, endPoint x: 315, endPoint y: 285, distance: 95.4
click at [315, 291] on div "EST Ship Date: [DATE]" at bounding box center [368, 295] width 163 height 8
click at [425, 282] on div "Orders in September" at bounding box center [368, 286] width 163 height 8
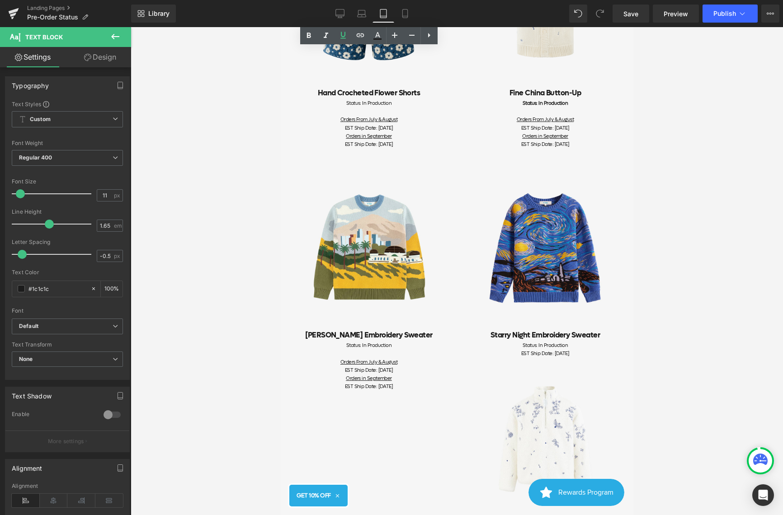
scroll to position [1100, 0]
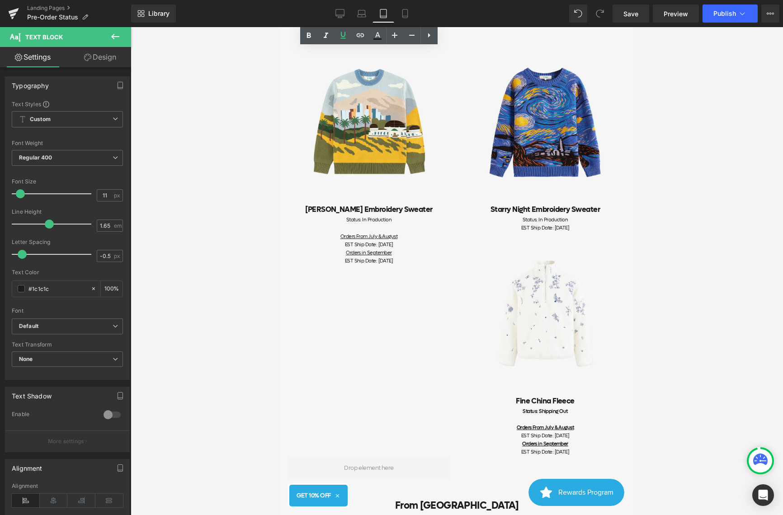
click at [459, 251] on div "Image Fine China Fleece Heading Status: Shipping Out Orders From July & August …" at bounding box center [544, 345] width 176 height 224
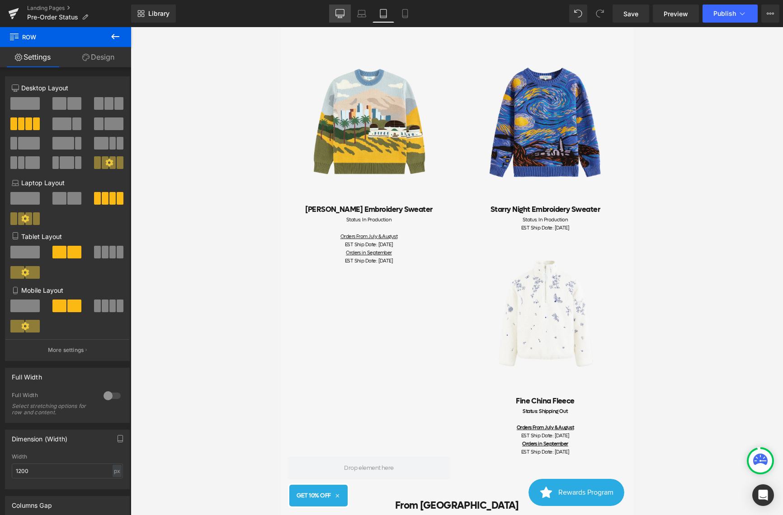
click at [344, 15] on icon at bounding box center [340, 12] width 9 height 7
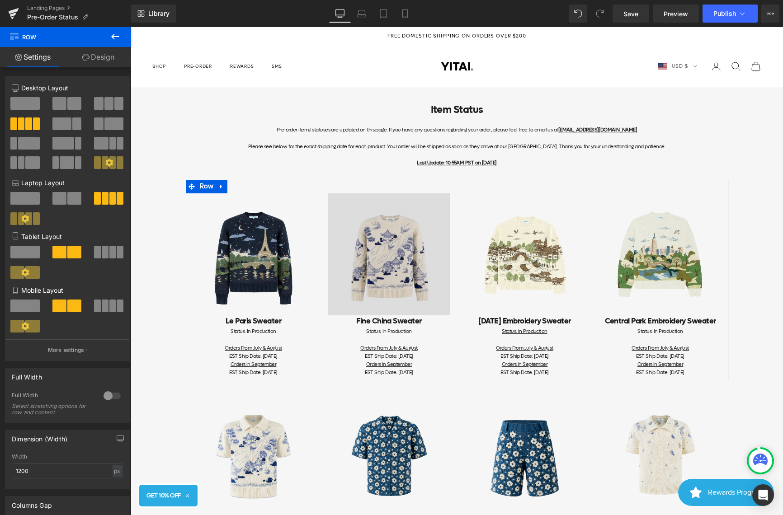
scroll to position [90, 0]
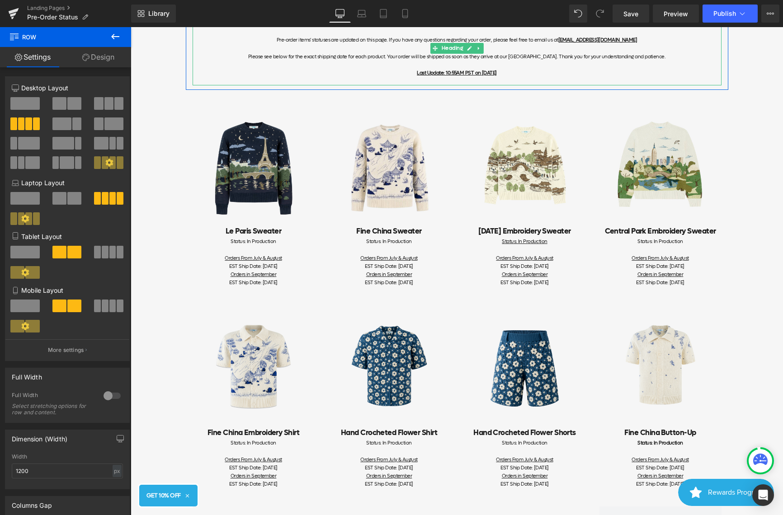
click at [447, 72] on u "Last Update: 10:55AM PST on [DATE]" at bounding box center [457, 73] width 80 height 7
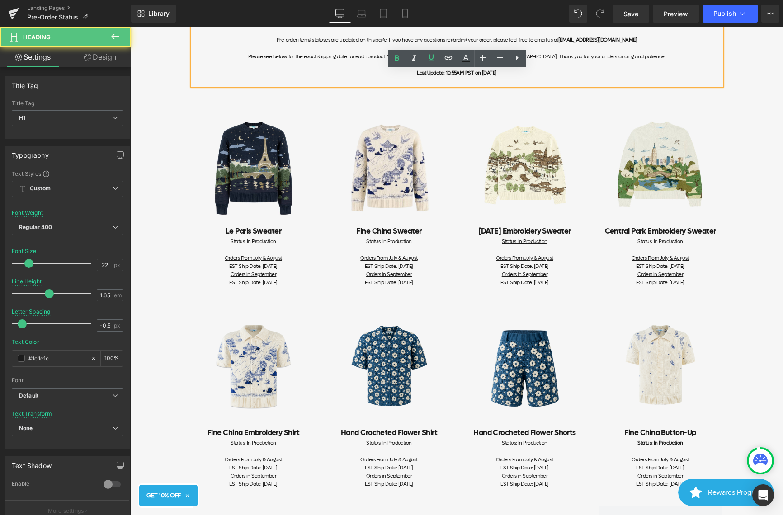
click at [440, 72] on u "Last Update: 10:55AM PST on [DATE]" at bounding box center [457, 73] width 80 height 7
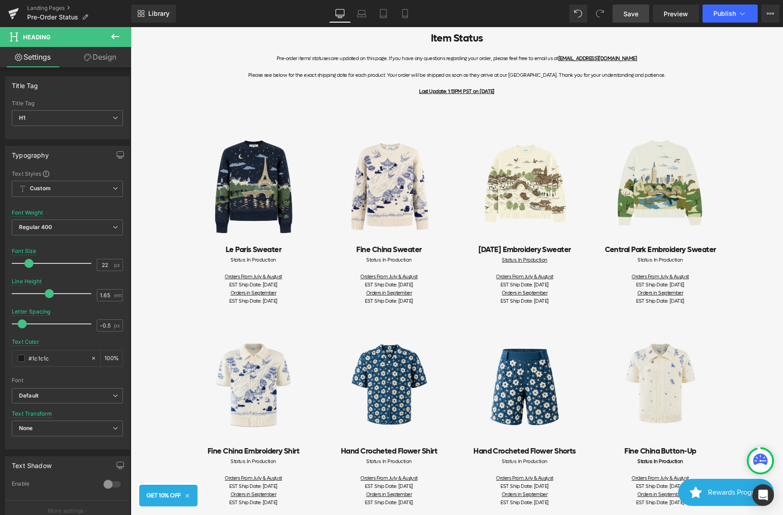
click at [647, 11] on link "Save" at bounding box center [630, 14] width 37 height 18
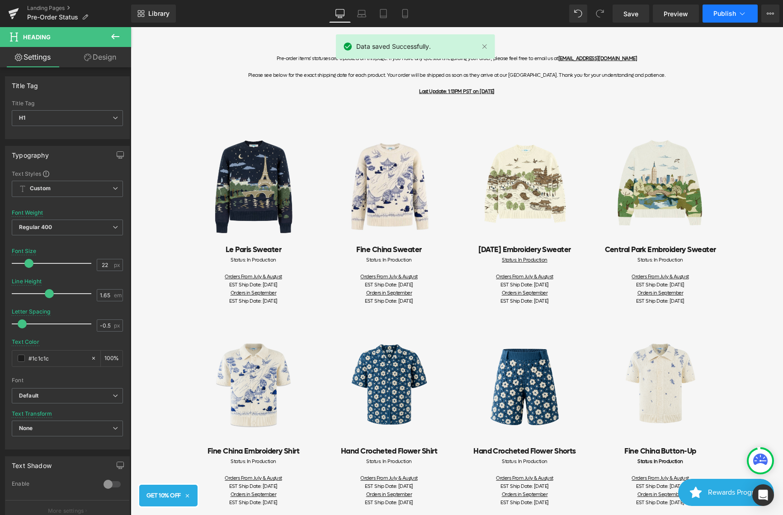
click at [726, 13] on span "Publish" at bounding box center [724, 13] width 23 height 7
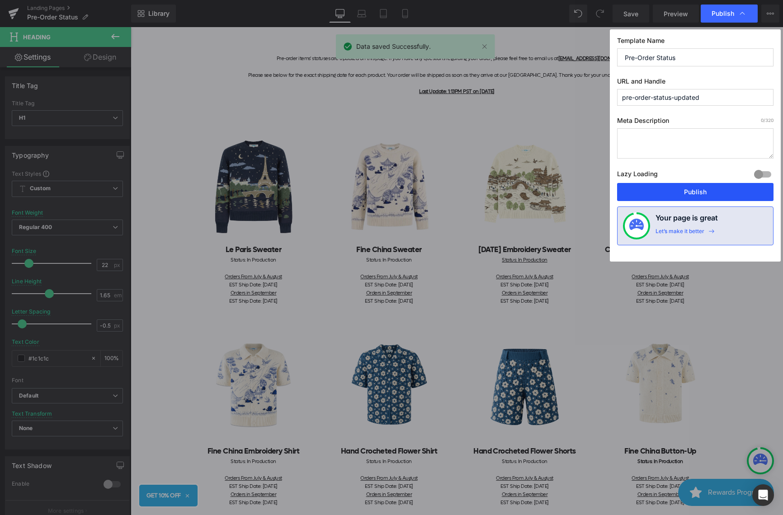
click at [657, 195] on button "Publish" at bounding box center [695, 192] width 156 height 18
